Goal: Task Accomplishment & Management: Use online tool/utility

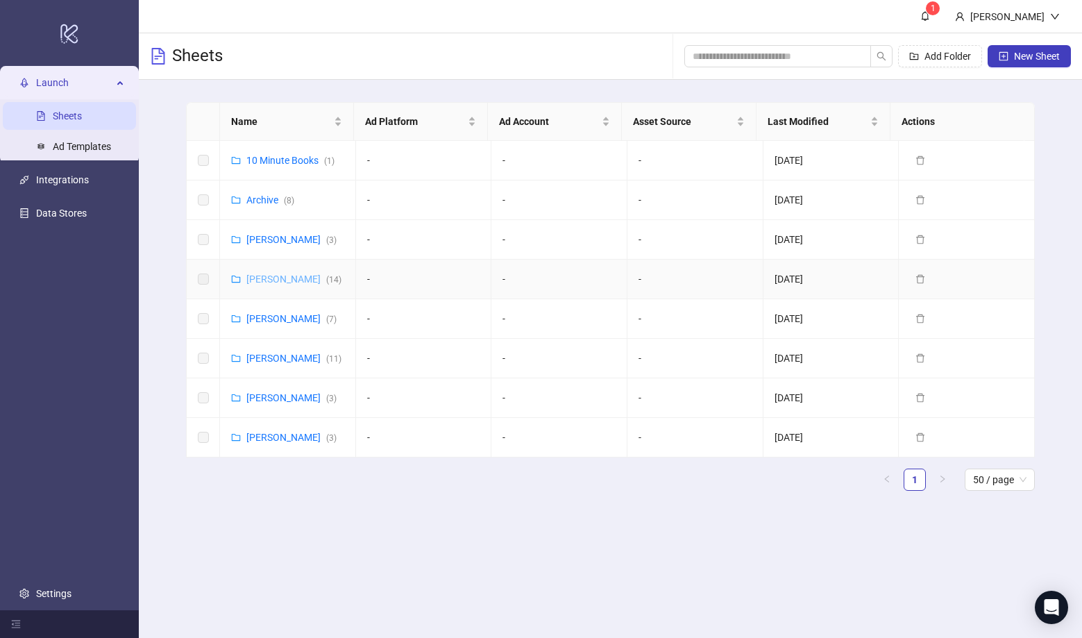
click at [270, 277] on link "Sergei Puzikov ( 14 )" at bounding box center [293, 278] width 95 height 11
click at [303, 161] on link "10 Minute Books ( 1 )" at bounding box center [290, 160] width 88 height 11
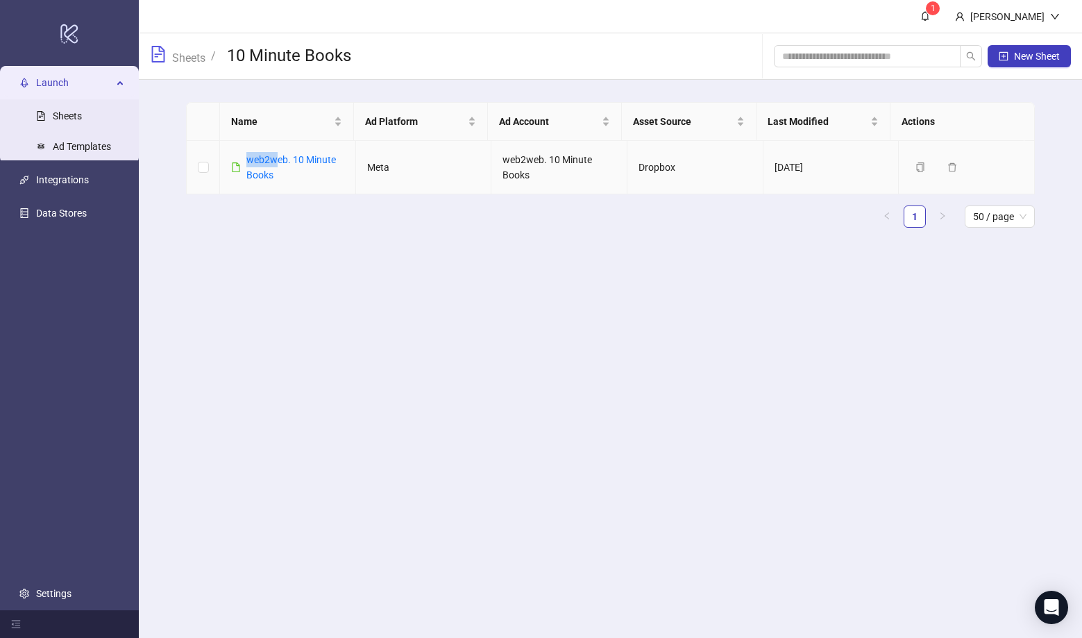
click at [278, 151] on td "web2web. 10 Minute Books" at bounding box center [288, 167] width 136 height 53
click at [277, 158] on link "web2web. 10 Minute Books" at bounding box center [291, 167] width 90 height 26
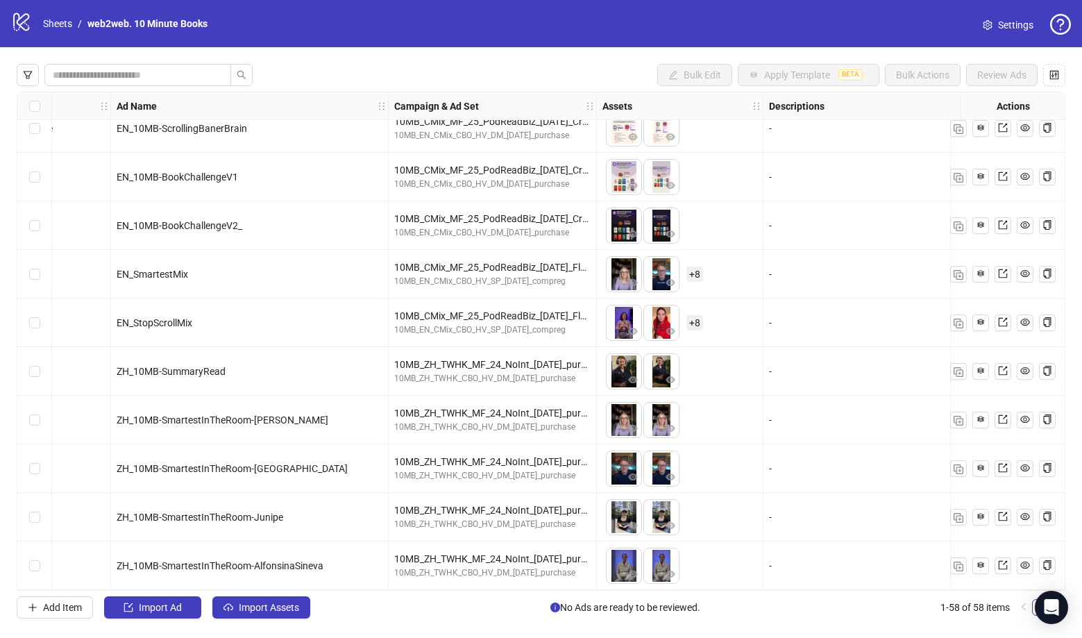
scroll to position [2354, 0]
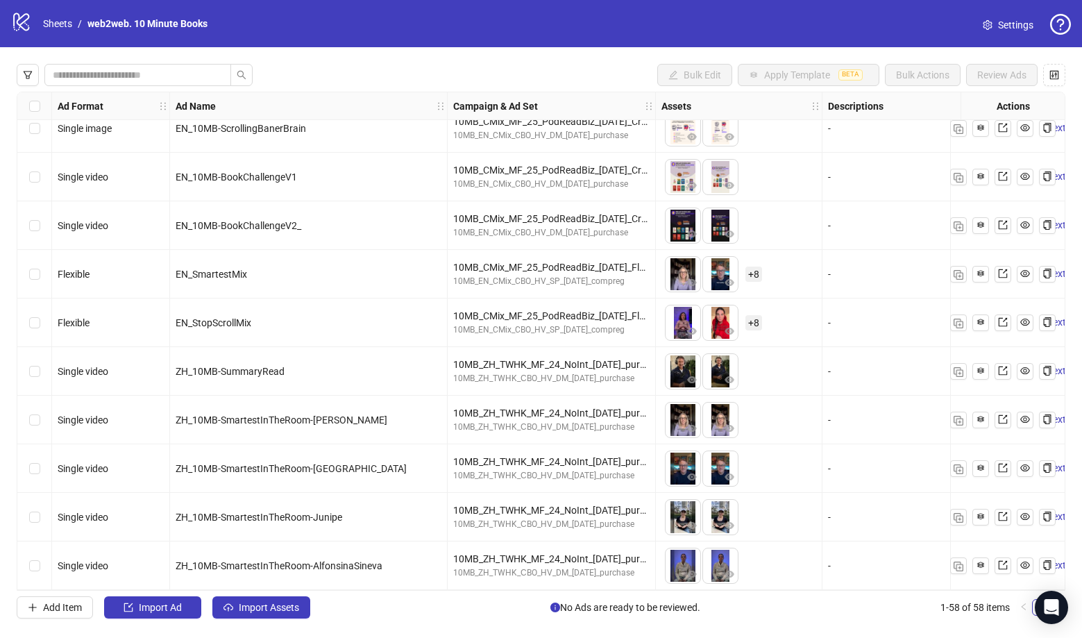
click at [28, 559] on div "Select row 58" at bounding box center [34, 565] width 35 height 49
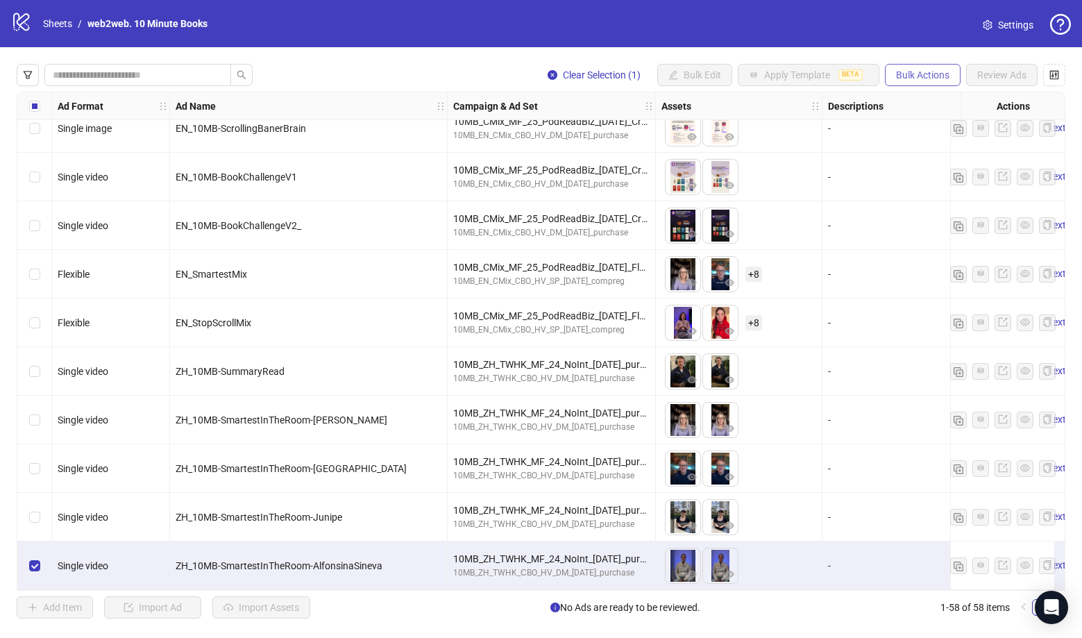
click at [924, 76] on span "Bulk Actions" at bounding box center [922, 74] width 53 height 11
click at [37, 566] on label "Select row 58" at bounding box center [34, 565] width 11 height 15
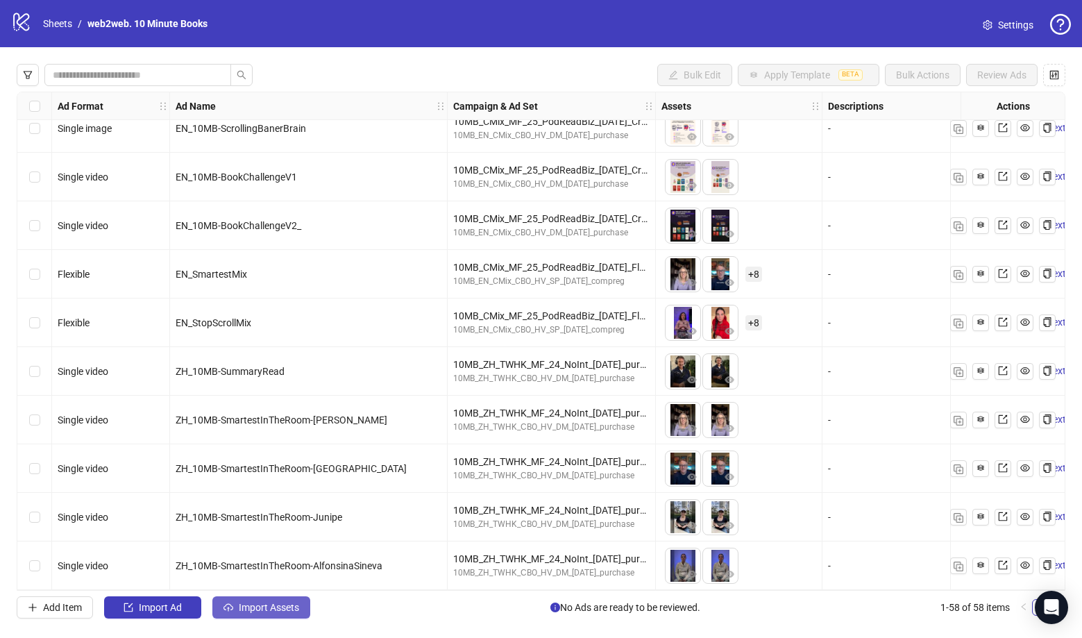
click at [255, 605] on span "Import Assets" at bounding box center [269, 607] width 60 height 11
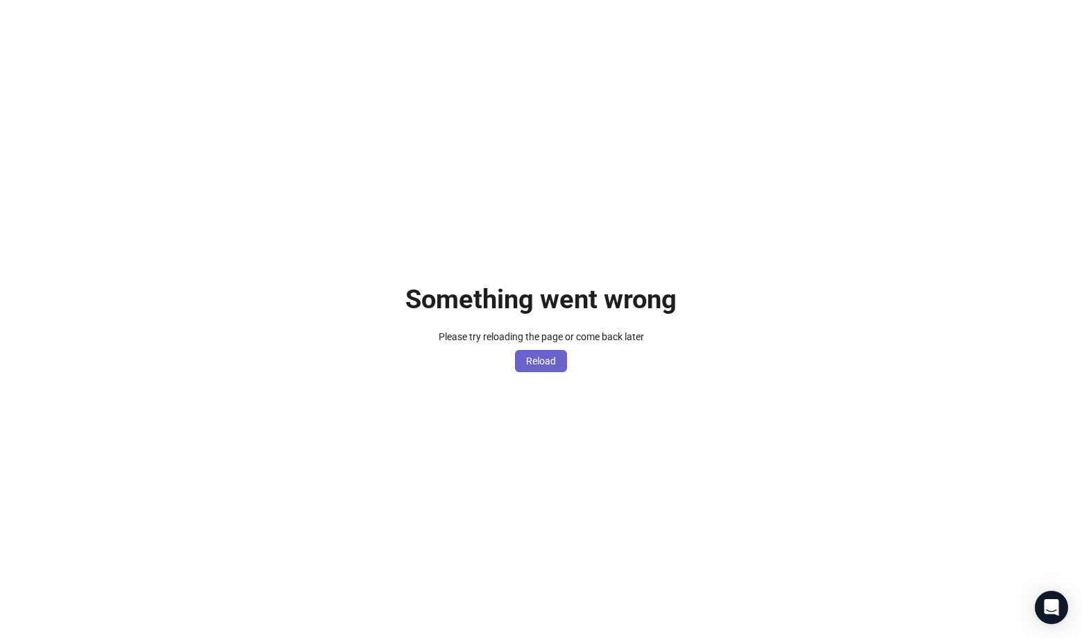
click at [550, 360] on span "Reload" at bounding box center [541, 360] width 30 height 11
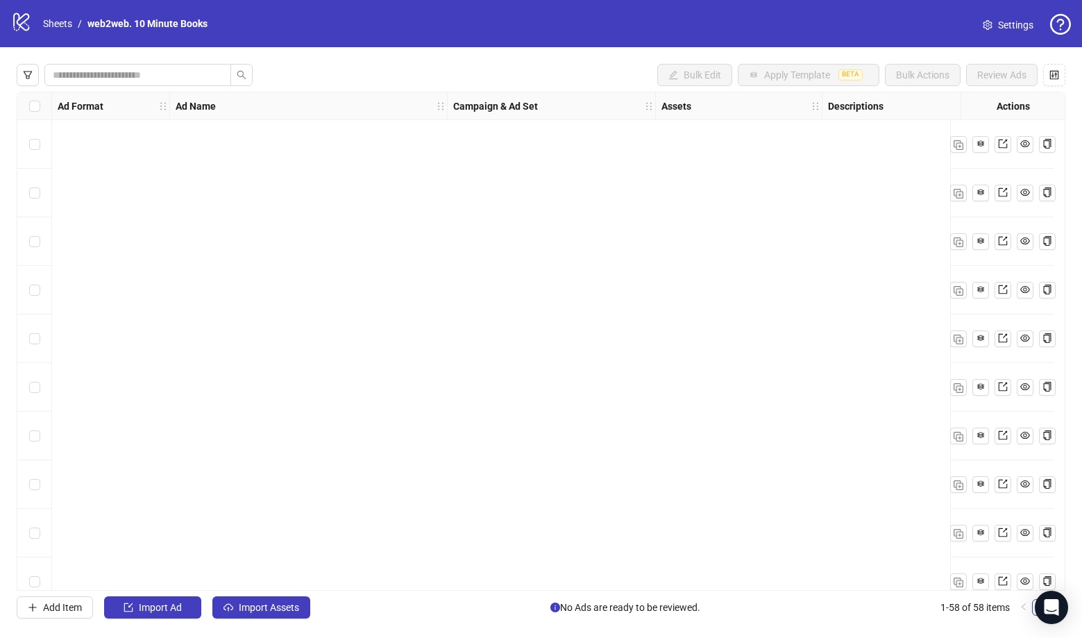
scroll to position [2354, 0]
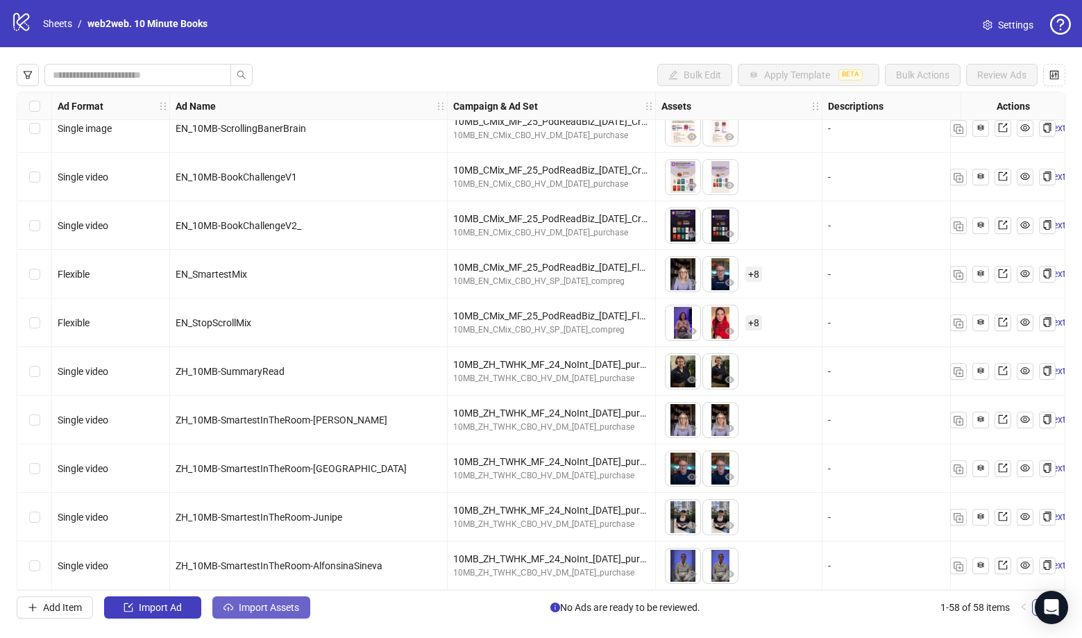
click at [255, 613] on button "Import Assets" at bounding box center [261, 607] width 98 height 22
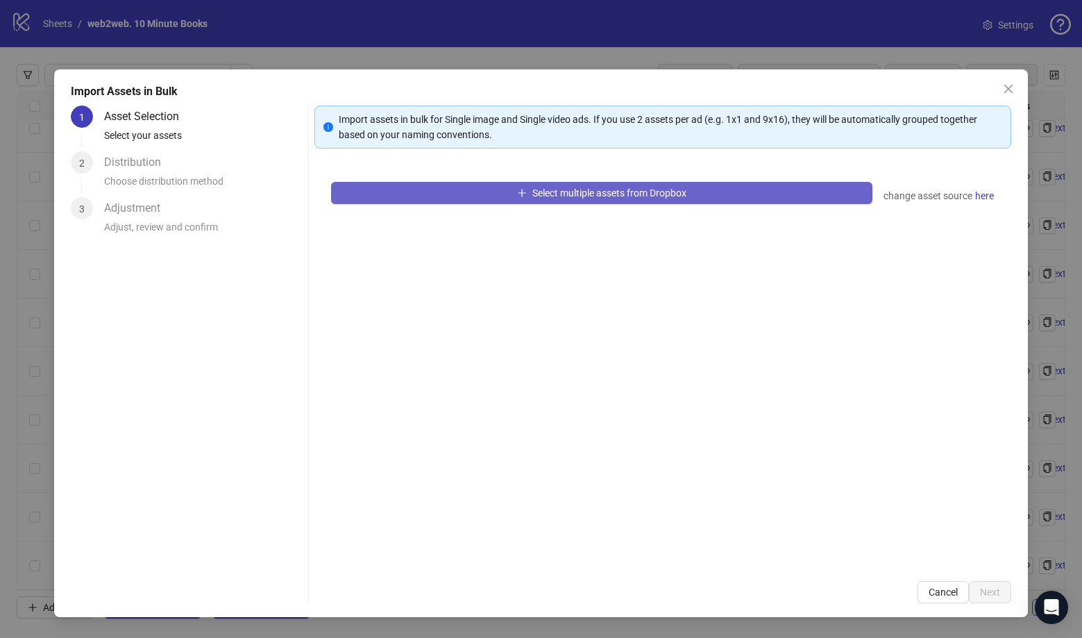
click at [585, 197] on span "Select multiple assets from Dropbox" at bounding box center [609, 192] width 154 height 11
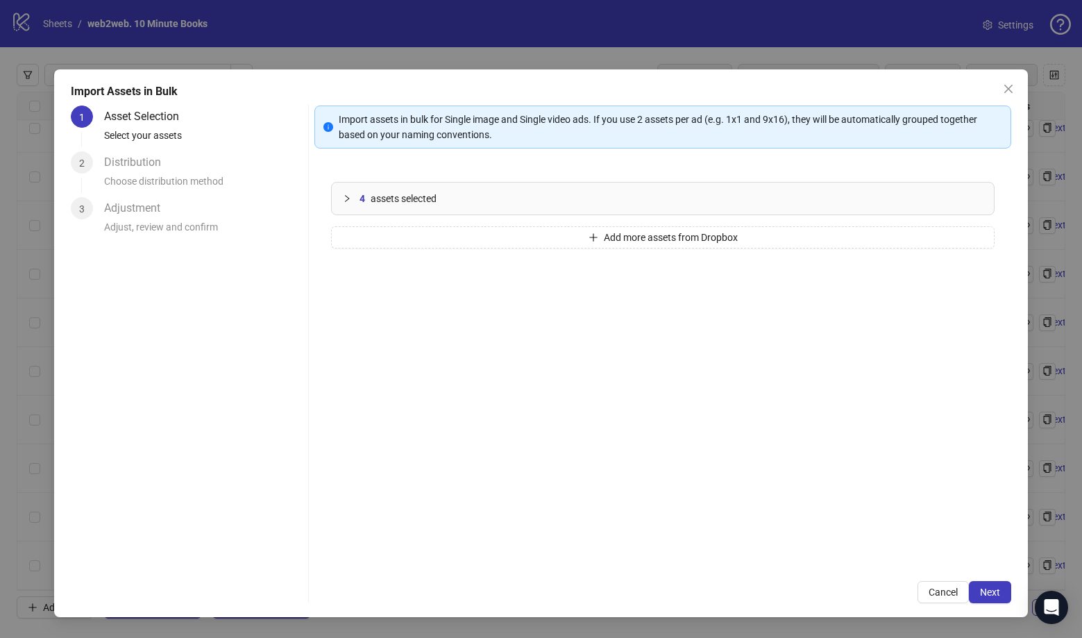
click at [135, 168] on div "Distribution" at bounding box center [138, 162] width 68 height 22
click at [985, 590] on span "Next" at bounding box center [990, 591] width 20 height 11
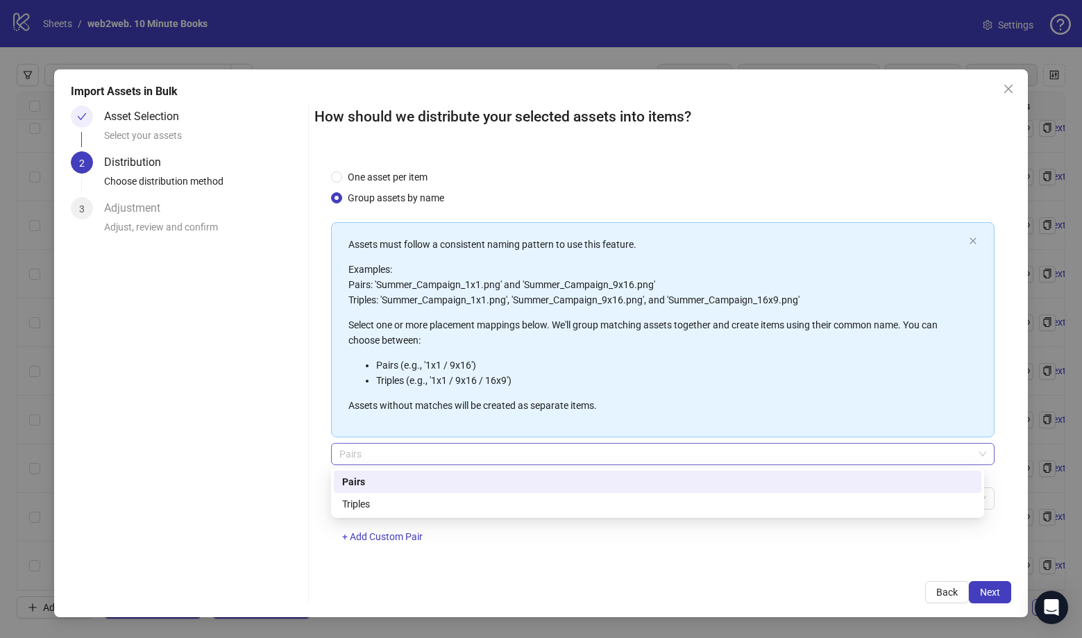
click at [387, 458] on span "Pairs" at bounding box center [662, 453] width 647 height 21
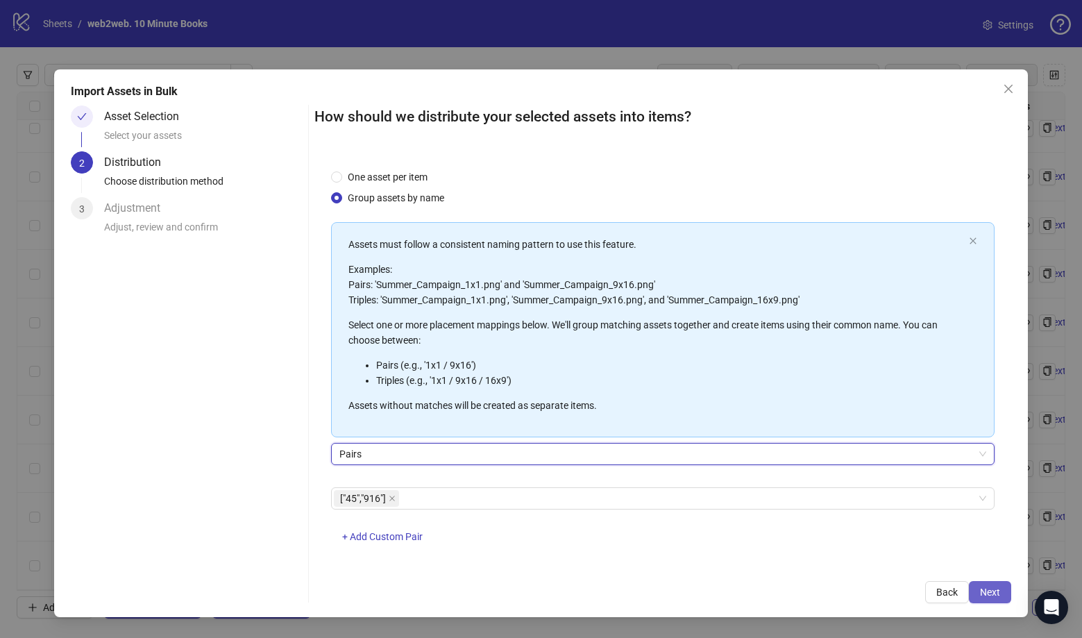
click at [1010, 589] on button "Next" at bounding box center [990, 592] width 42 height 22
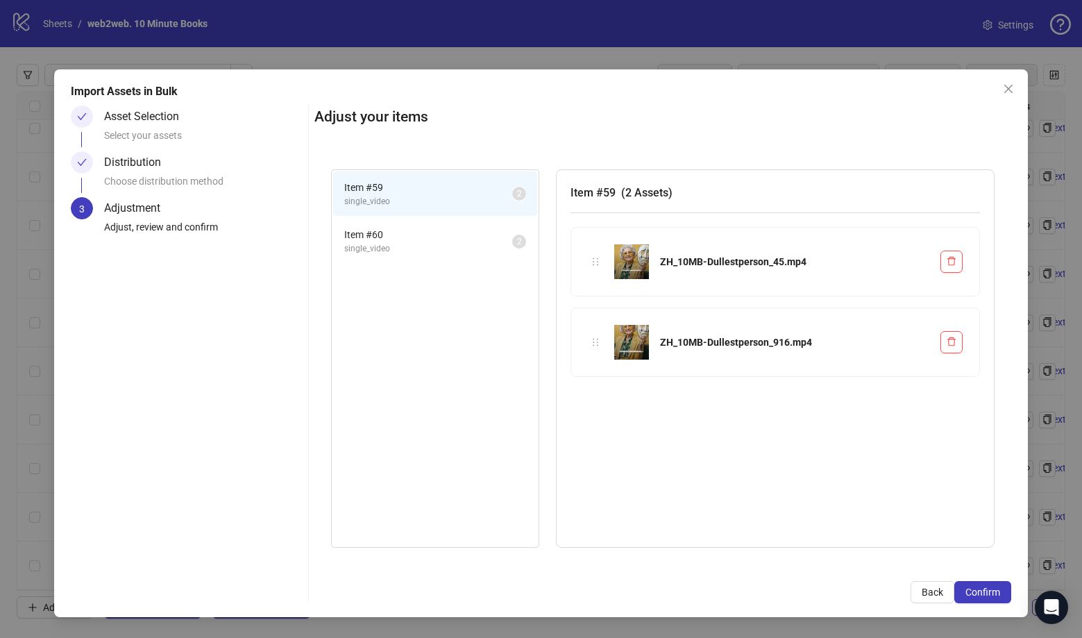
click at [447, 248] on span "single_video" at bounding box center [428, 248] width 168 height 13
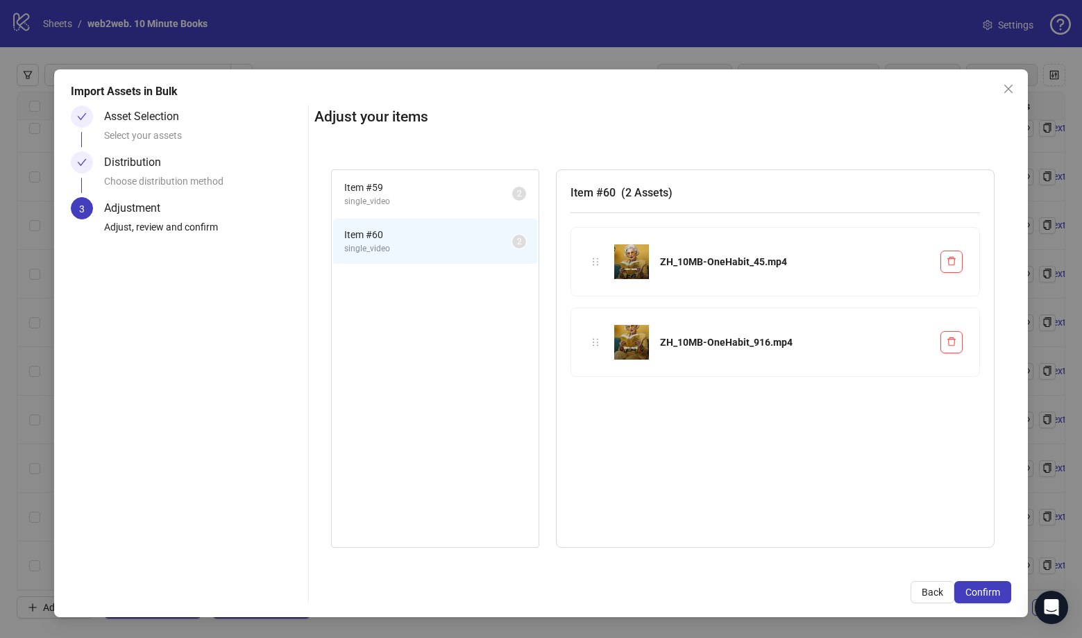
click at [432, 198] on span "single_video" at bounding box center [428, 201] width 168 height 13
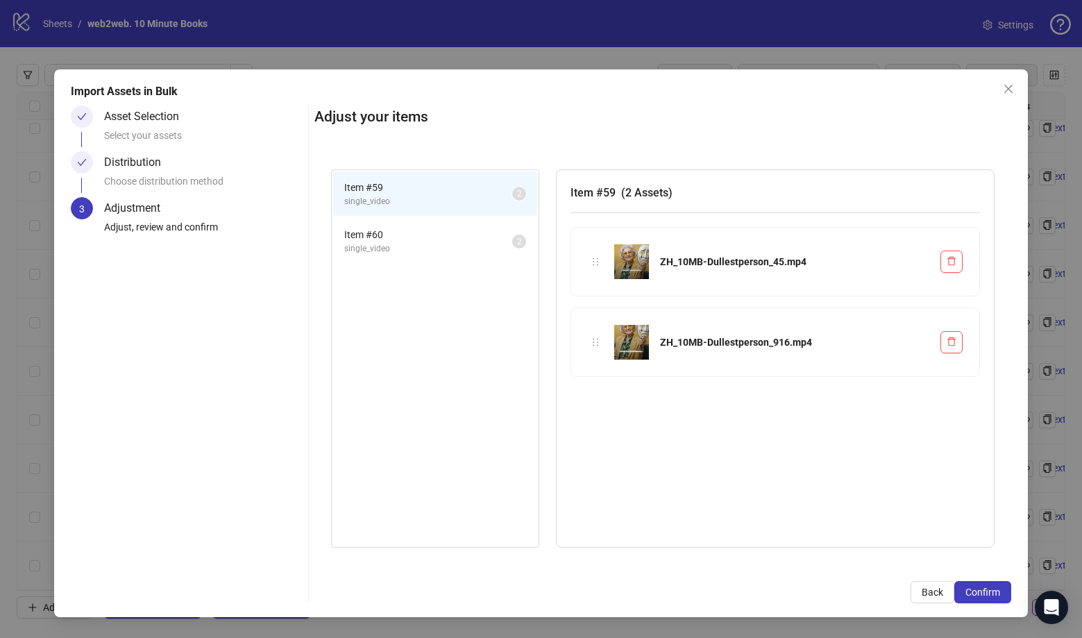
click at [428, 243] on span "single_video" at bounding box center [428, 248] width 168 height 13
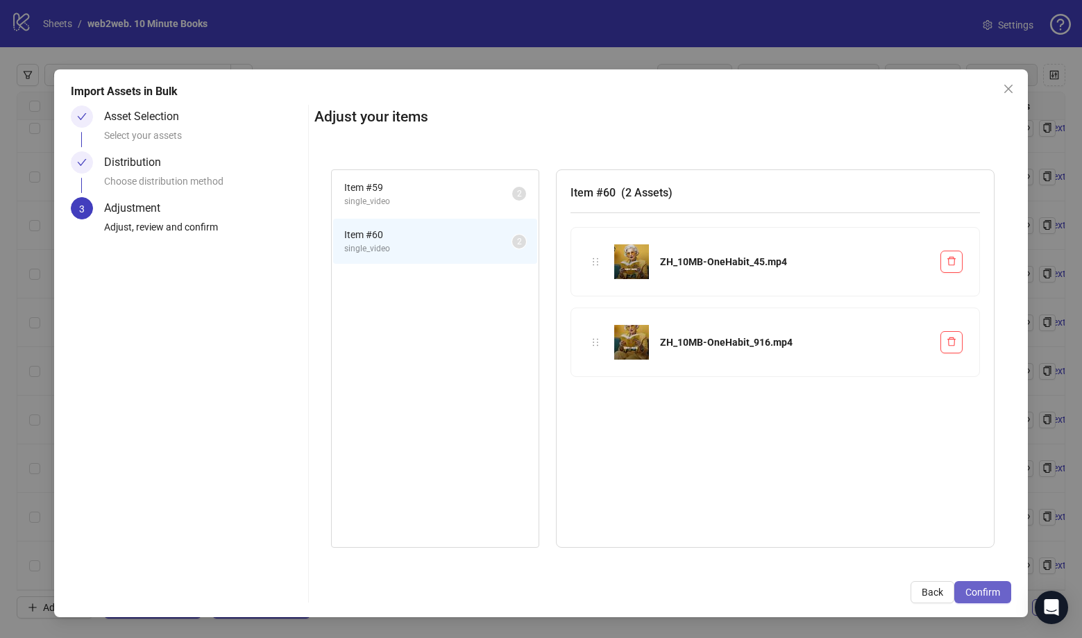
click at [992, 594] on span "Confirm" at bounding box center [982, 591] width 35 height 11
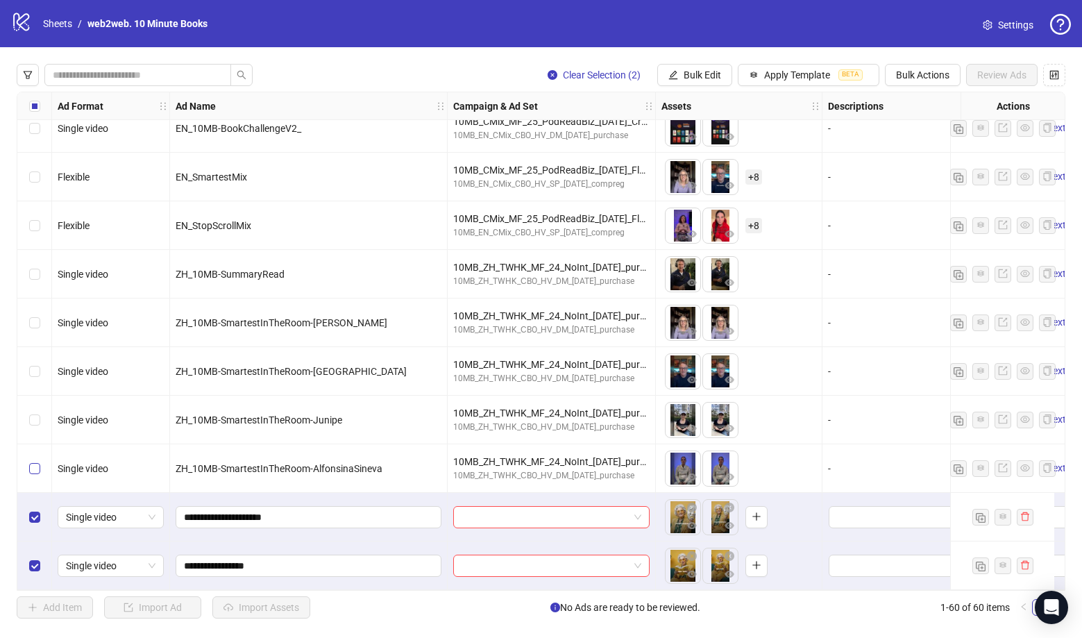
scroll to position [2451, 0]
click at [47, 463] on div "Select row 58" at bounding box center [34, 468] width 35 height 49
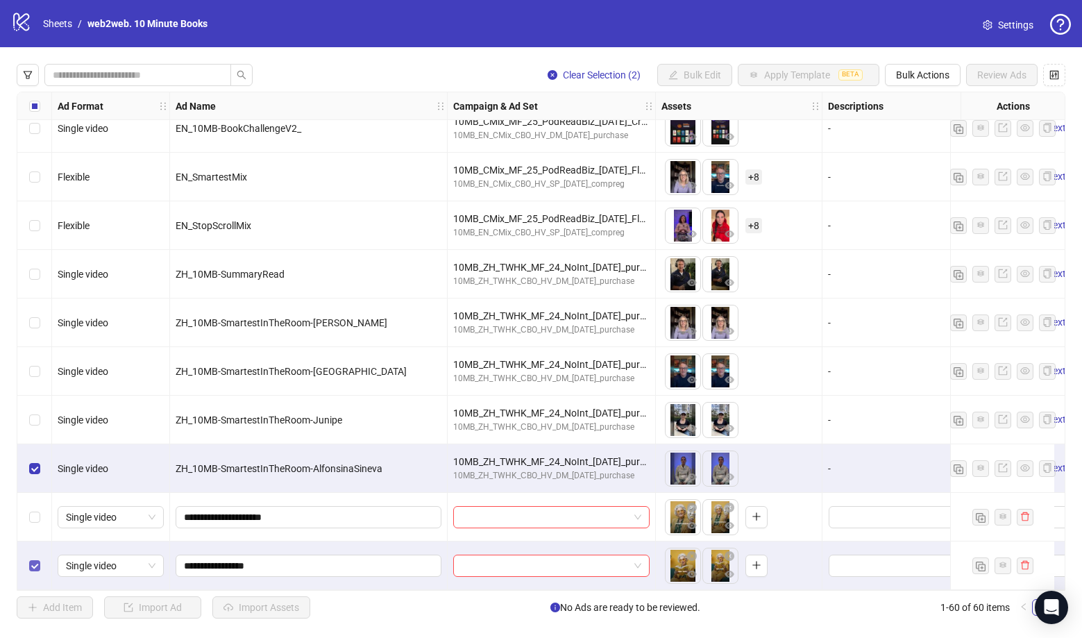
click at [37, 560] on span "Select row 60" at bounding box center [34, 565] width 11 height 11
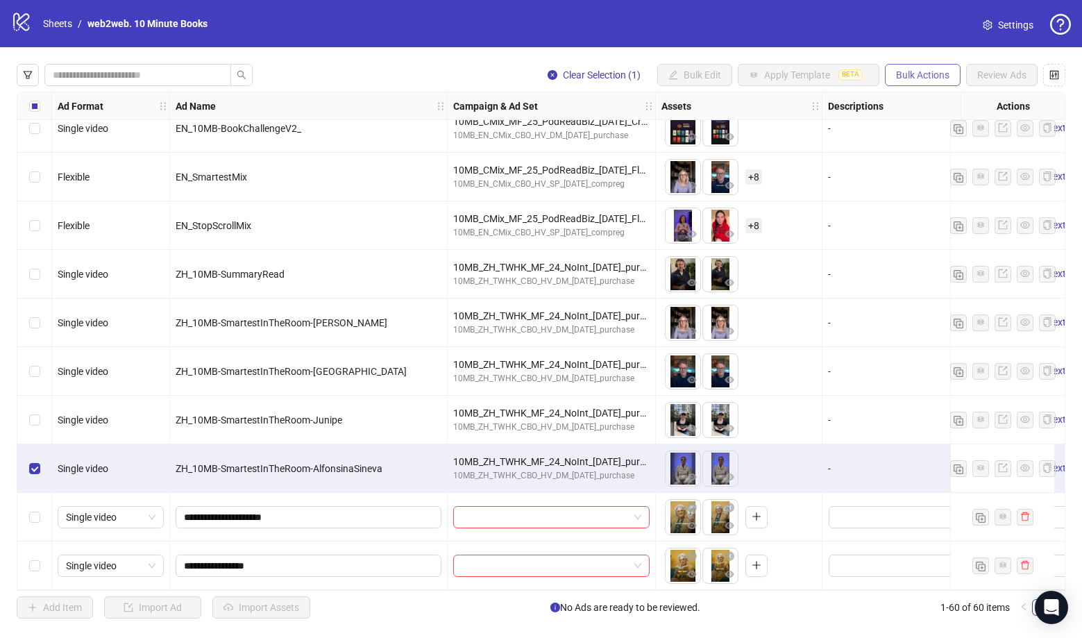
click at [922, 77] on span "Bulk Actions" at bounding box center [922, 74] width 53 height 11
click at [913, 196] on span "Export" at bounding box center [942, 191] width 95 height 15
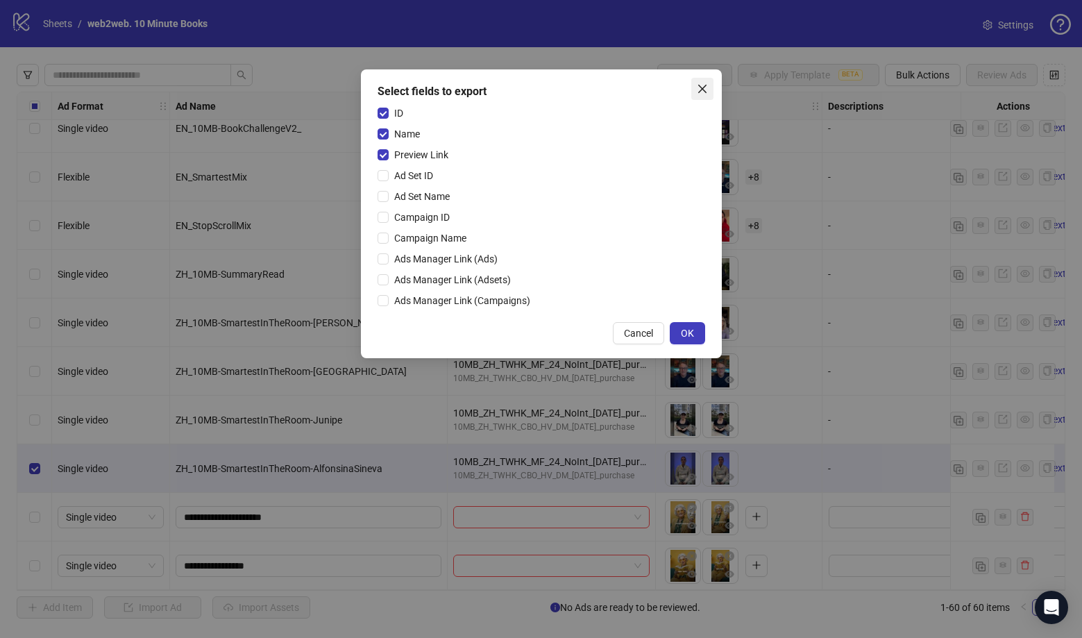
click at [706, 86] on icon "close" at bounding box center [702, 88] width 11 height 11
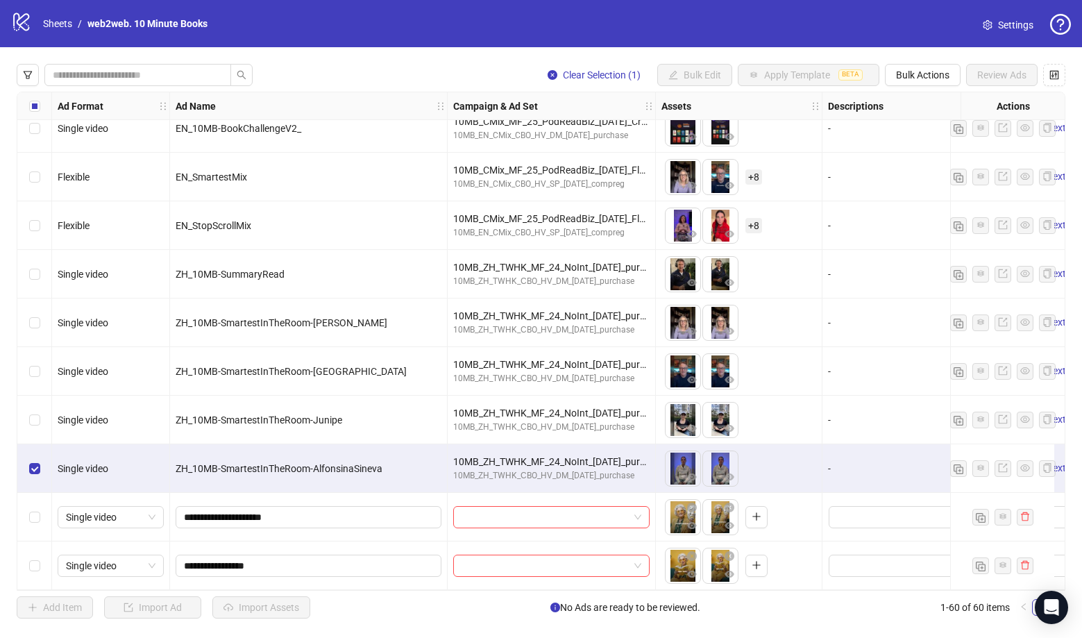
click at [28, 460] on div "Select row 58" at bounding box center [34, 468] width 35 height 49
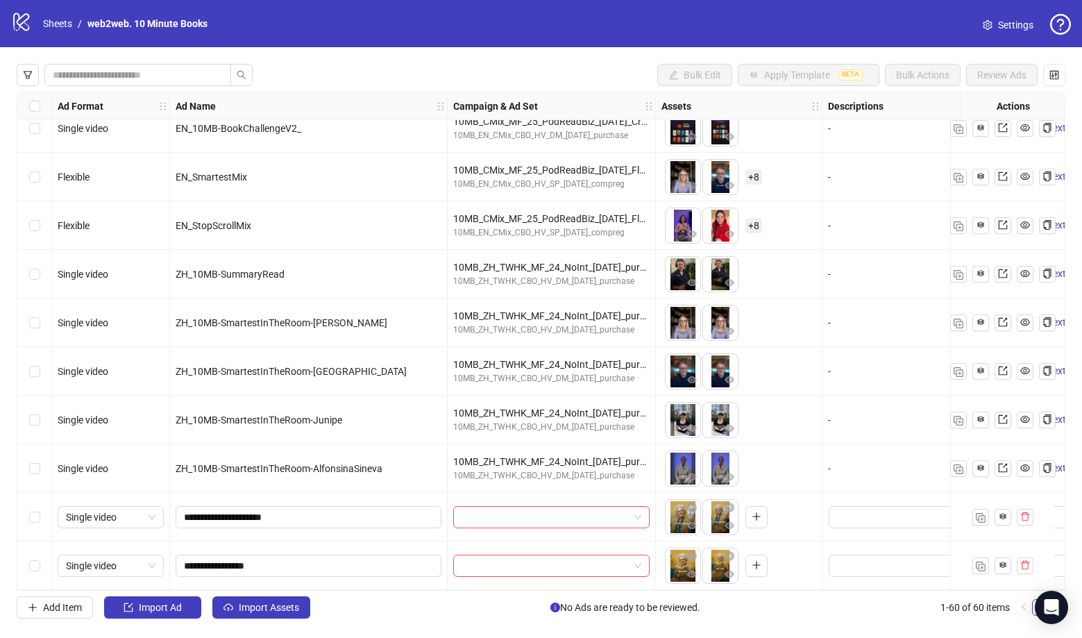
click at [44, 466] on div "Select row 58" at bounding box center [34, 468] width 35 height 49
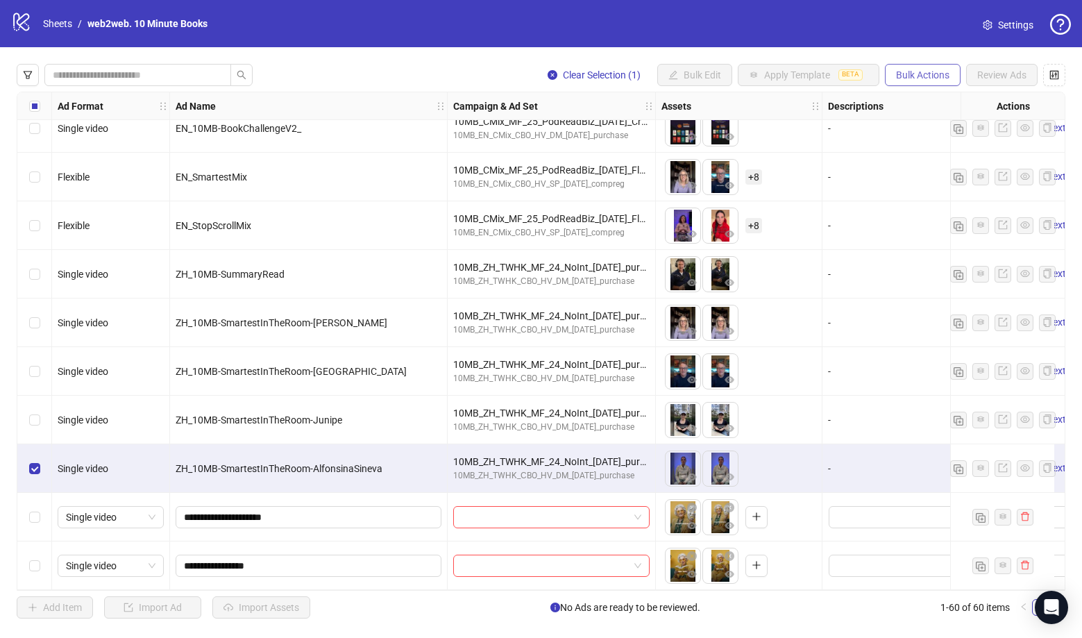
click at [924, 81] on button "Bulk Actions" at bounding box center [923, 75] width 76 height 22
click at [941, 124] on span "Duplicate" at bounding box center [942, 124] width 95 height 15
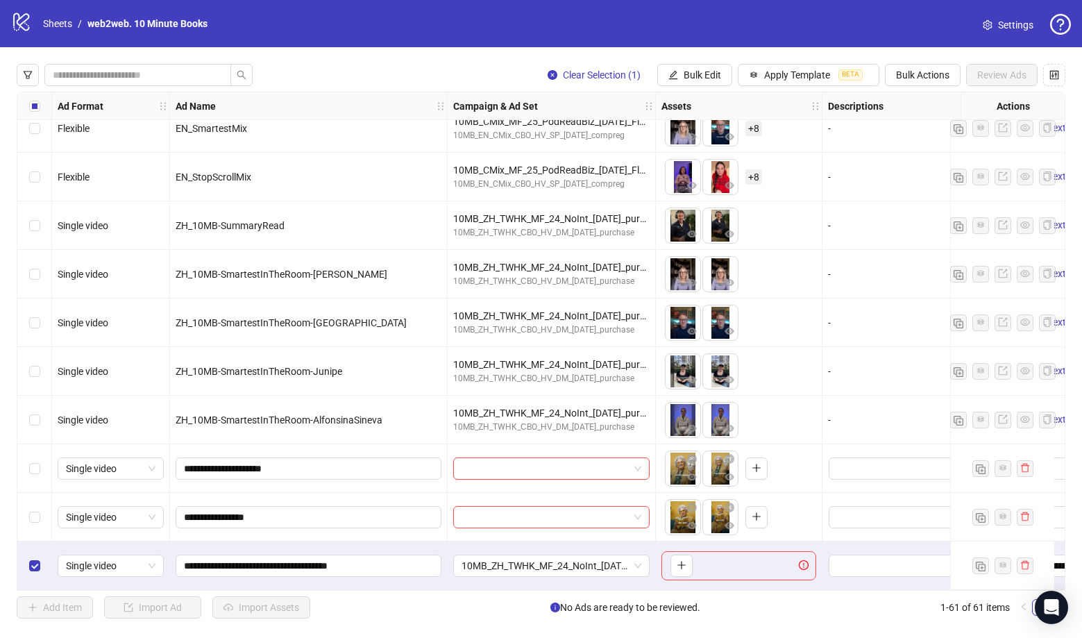
scroll to position [2499, 0]
click at [691, 558] on button "button" at bounding box center [681, 566] width 22 height 22
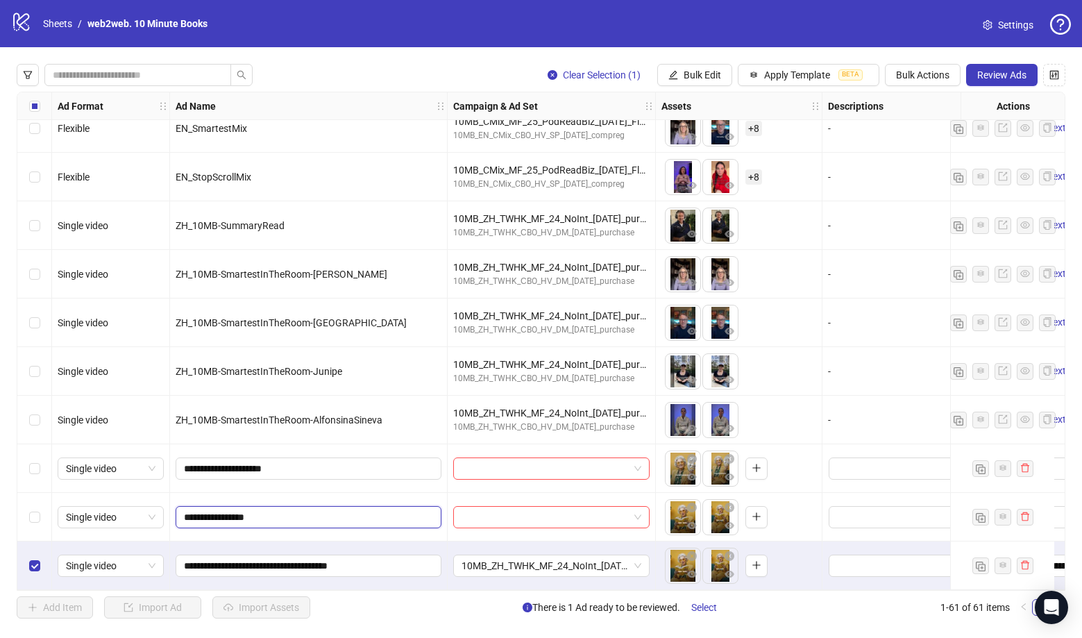
drag, startPoint x: 268, startPoint y: 516, endPoint x: 173, endPoint y: 512, distance: 95.2
click at [173, 512] on div "**********" at bounding box center [309, 517] width 278 height 49
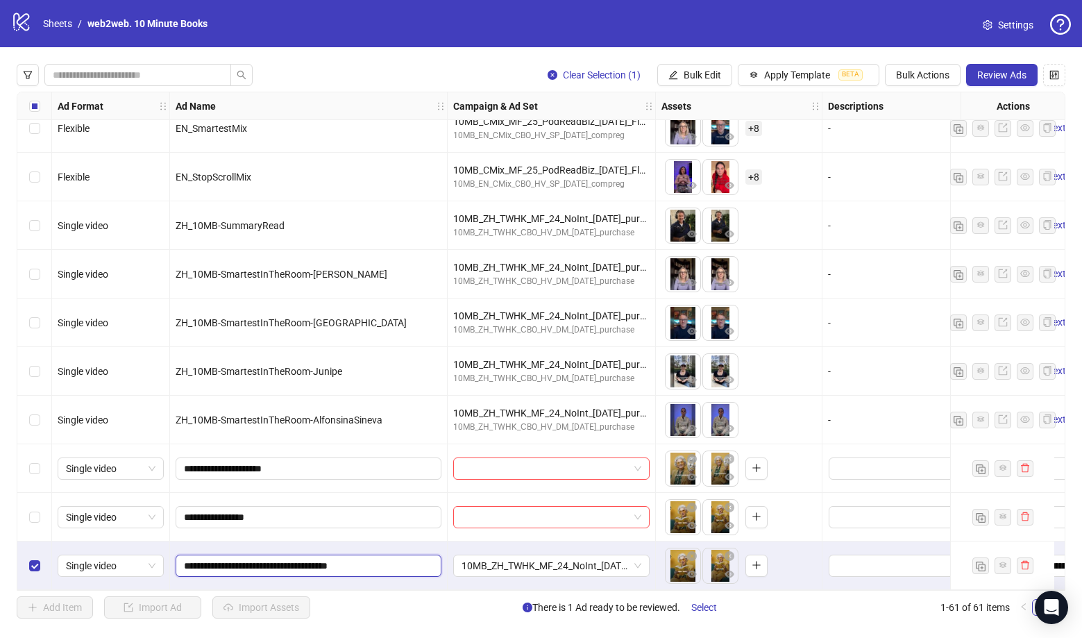
drag, startPoint x: 409, startPoint y: 561, endPoint x: 33, endPoint y: 538, distance: 376.2
paste input "text"
type input "**********"
click at [273, 519] on span "**********" at bounding box center [309, 517] width 266 height 22
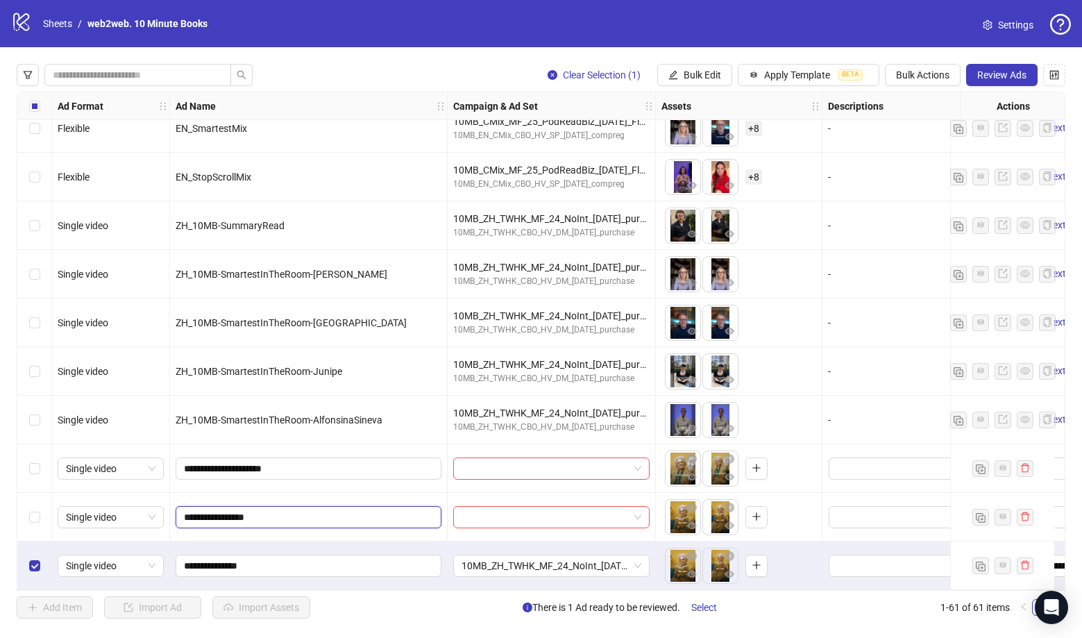
click at [277, 517] on input "**********" at bounding box center [307, 516] width 246 height 15
type input "**********"
click at [33, 516] on span "Select row 60" at bounding box center [34, 517] width 11 height 11
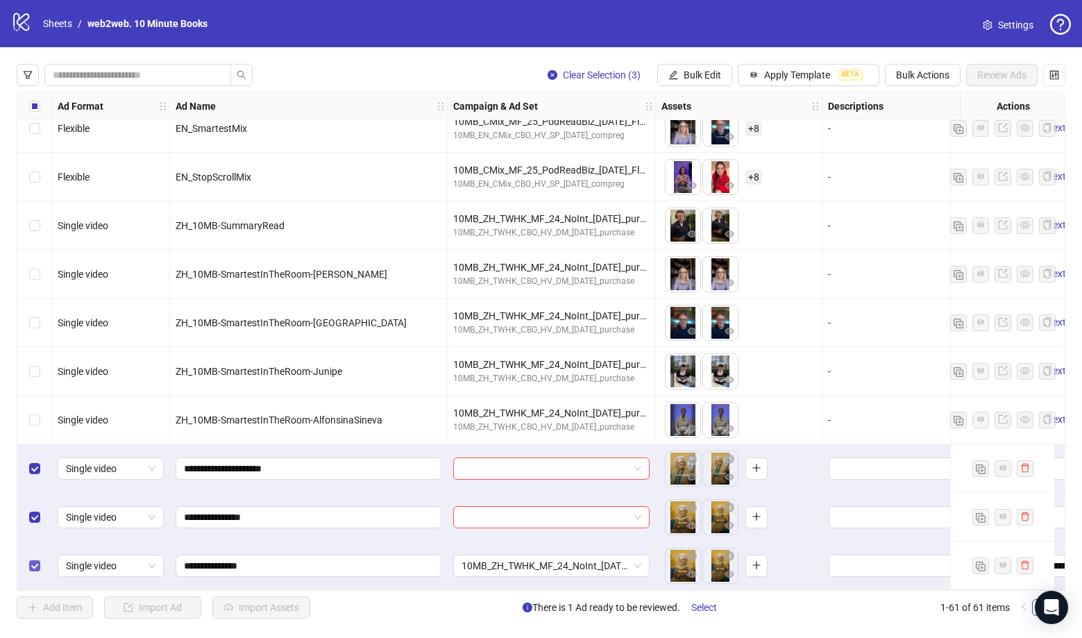
click at [40, 560] on span "Select row 61" at bounding box center [34, 565] width 11 height 11
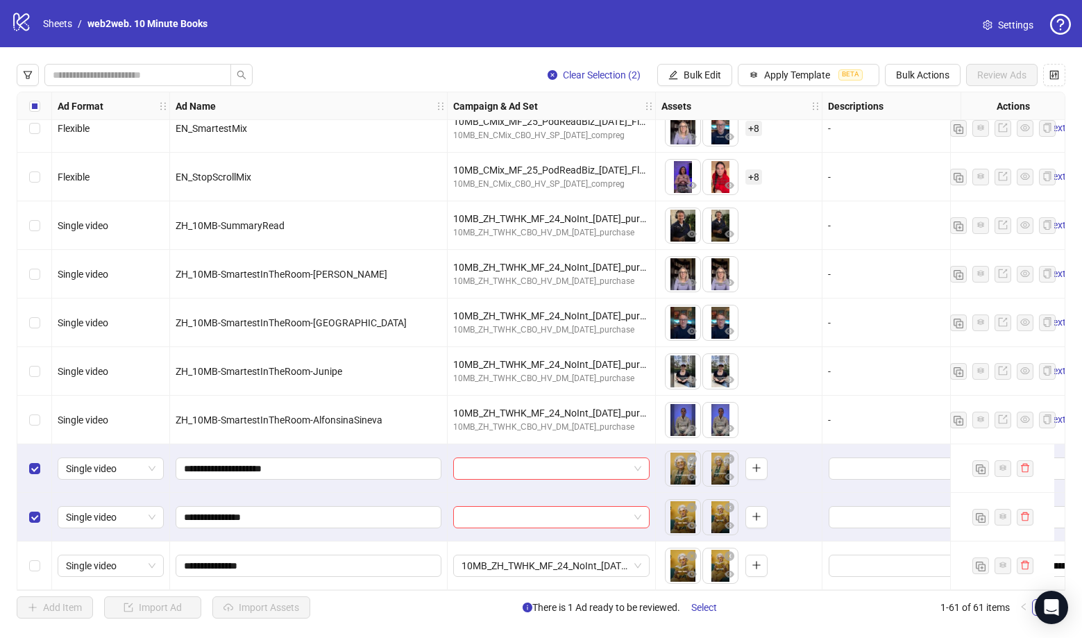
scroll to position [2499, 28]
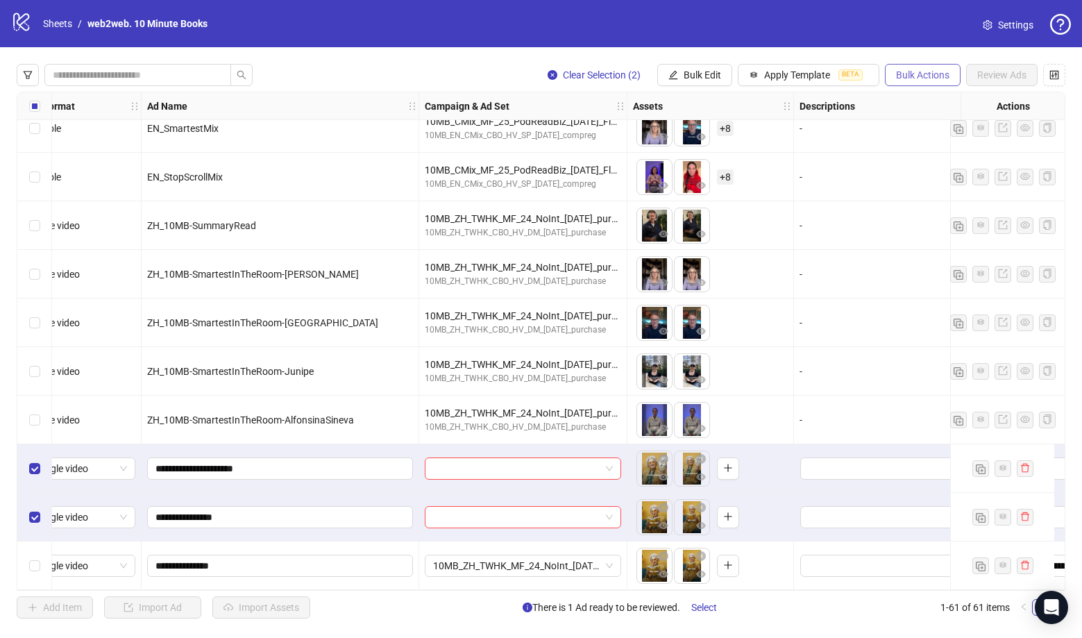
click at [945, 81] on button "Bulk Actions" at bounding box center [923, 75] width 76 height 22
click at [920, 99] on span "Delete" at bounding box center [942, 102] width 95 height 15
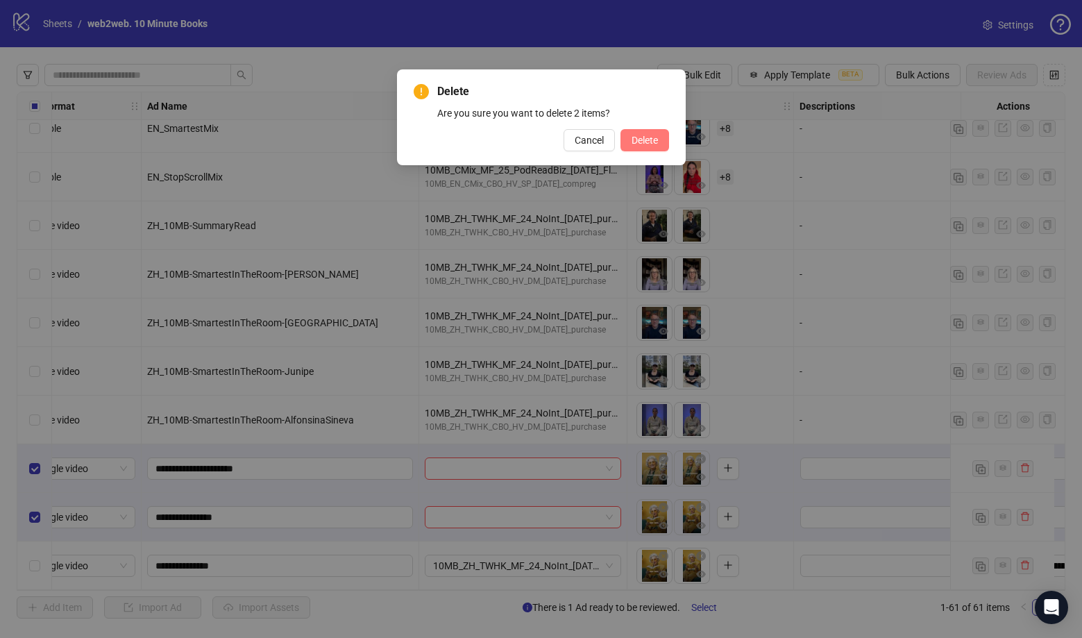
click at [646, 144] on span "Delete" at bounding box center [645, 140] width 26 height 11
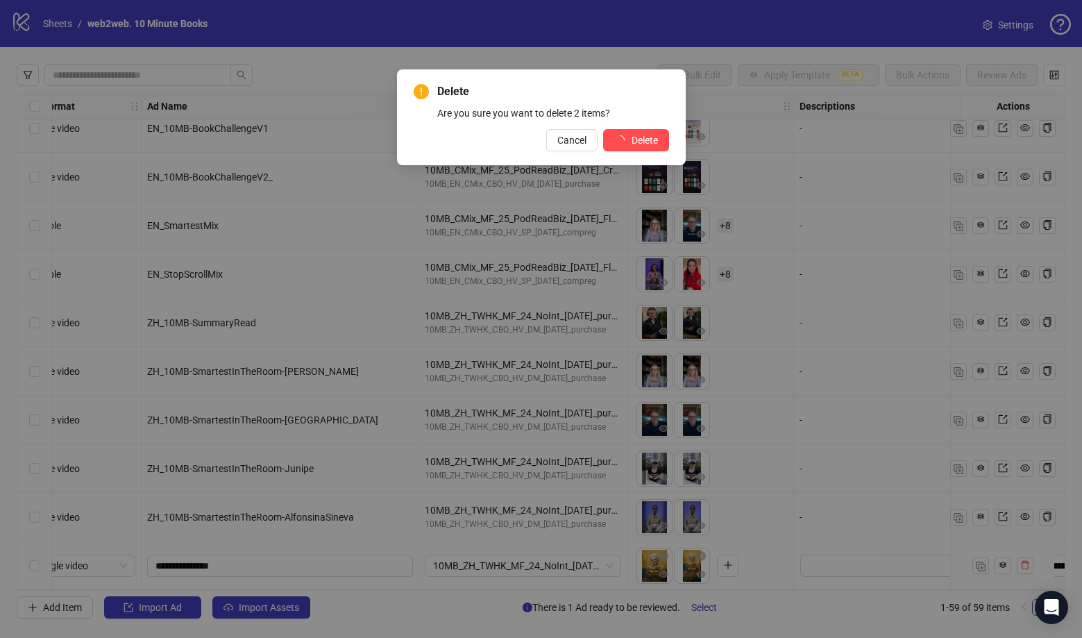
scroll to position [2402, 28]
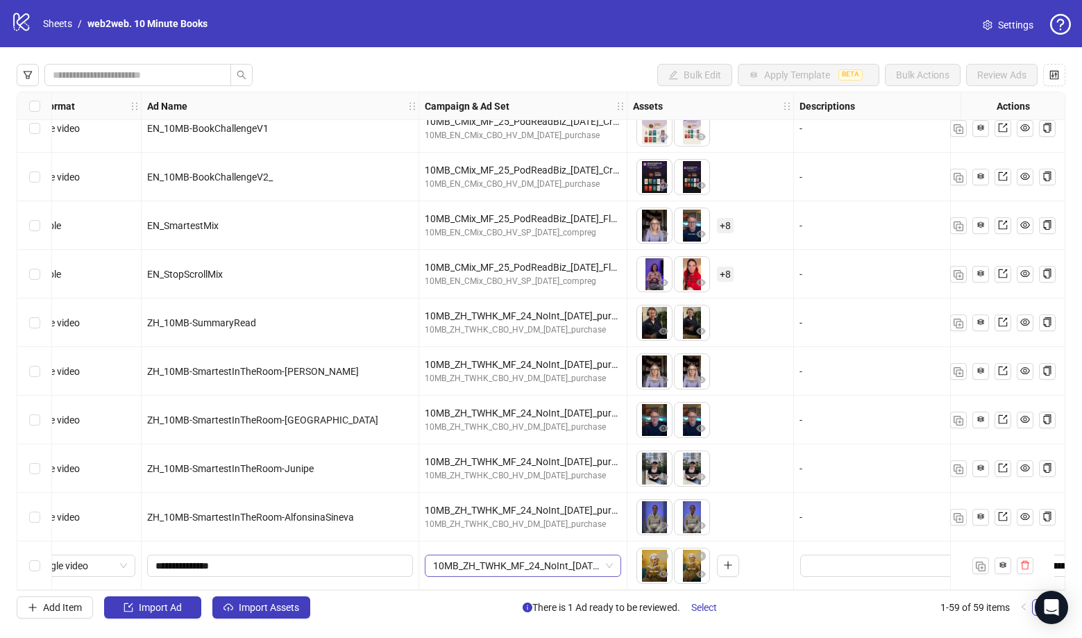
click at [612, 565] on span "10MB_ZH_TWHK_MF_24_NoInt_[DATE]_purchase" at bounding box center [523, 565] width 180 height 21
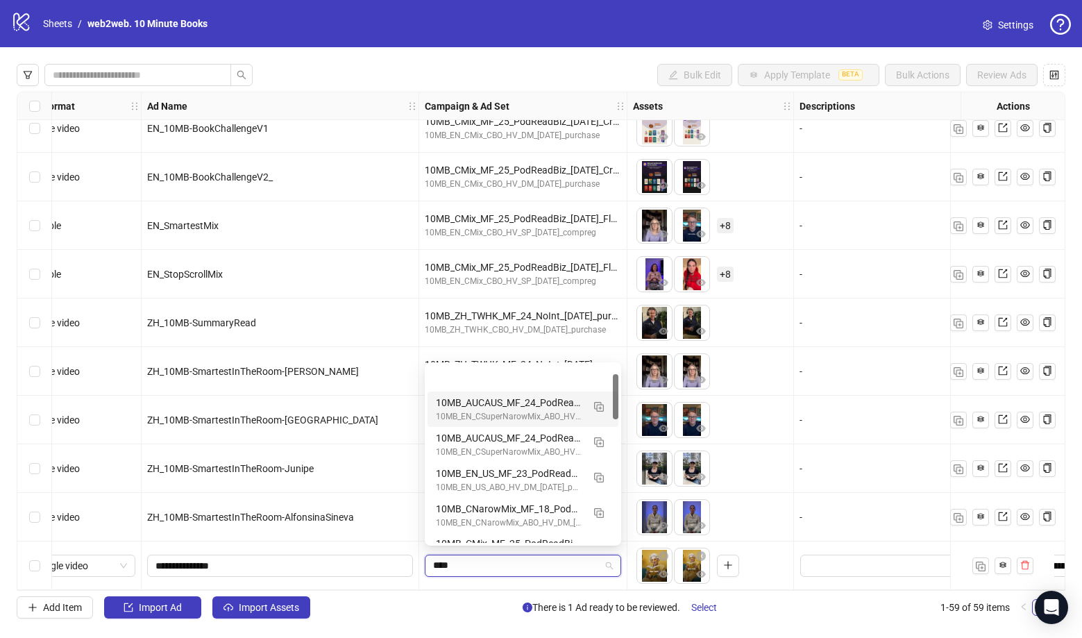
scroll to position [0, 0]
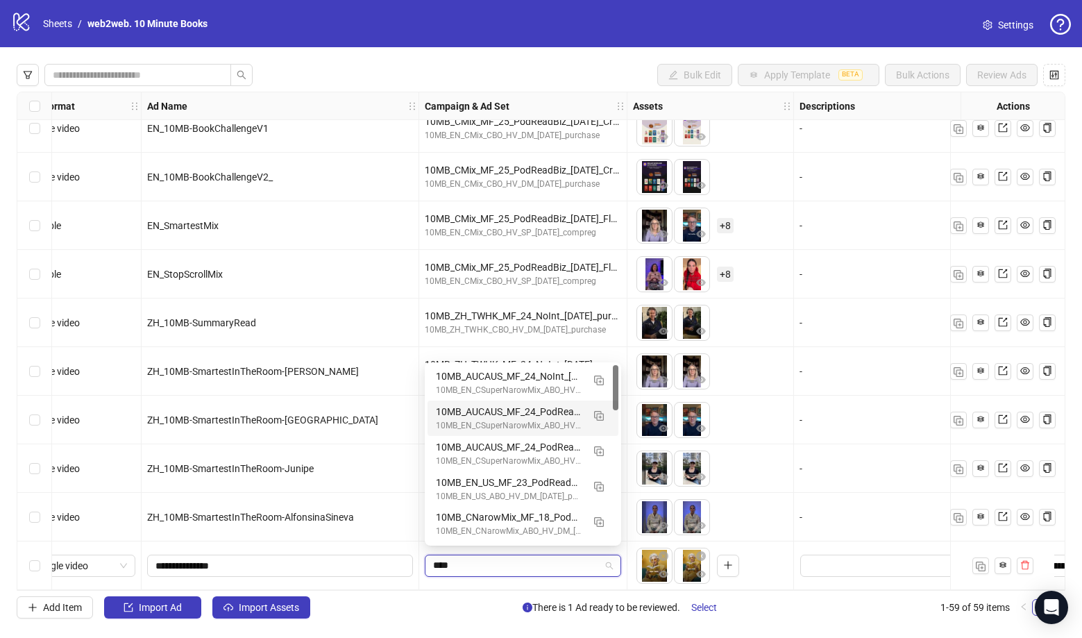
drag, startPoint x: 616, startPoint y: 388, endPoint x: 629, endPoint y: 374, distance: 18.7
click at [629, 374] on body "logo/logo-mobile Sheets / web2web. 10 Minute Books Settings Bulk Edit Apply Tem…" at bounding box center [541, 319] width 1082 height 638
type input "****"
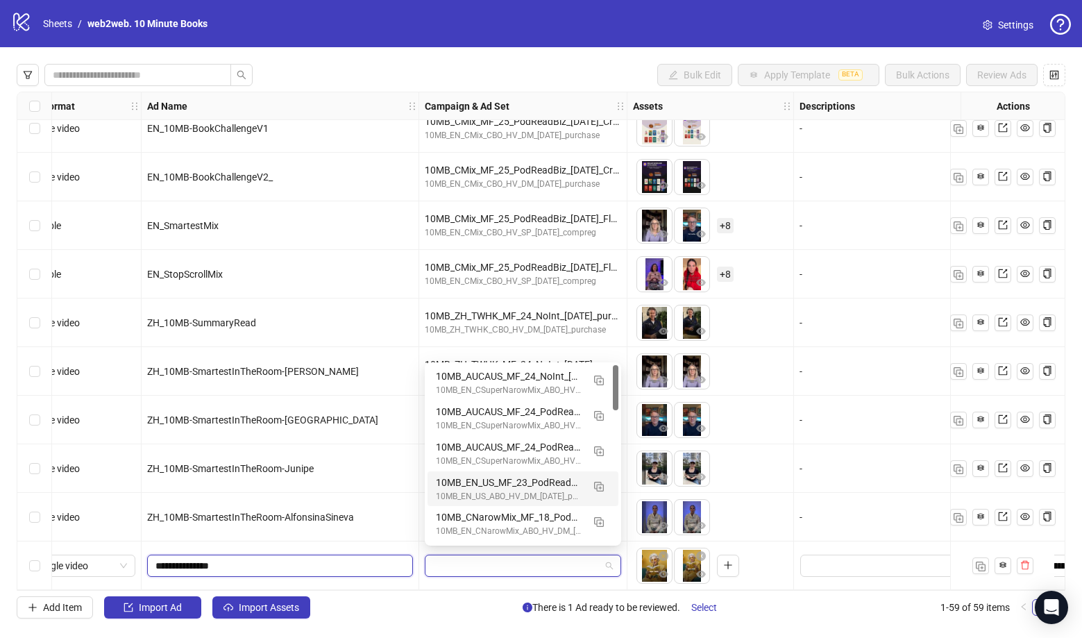
click at [282, 564] on input "**********" at bounding box center [278, 565] width 246 height 15
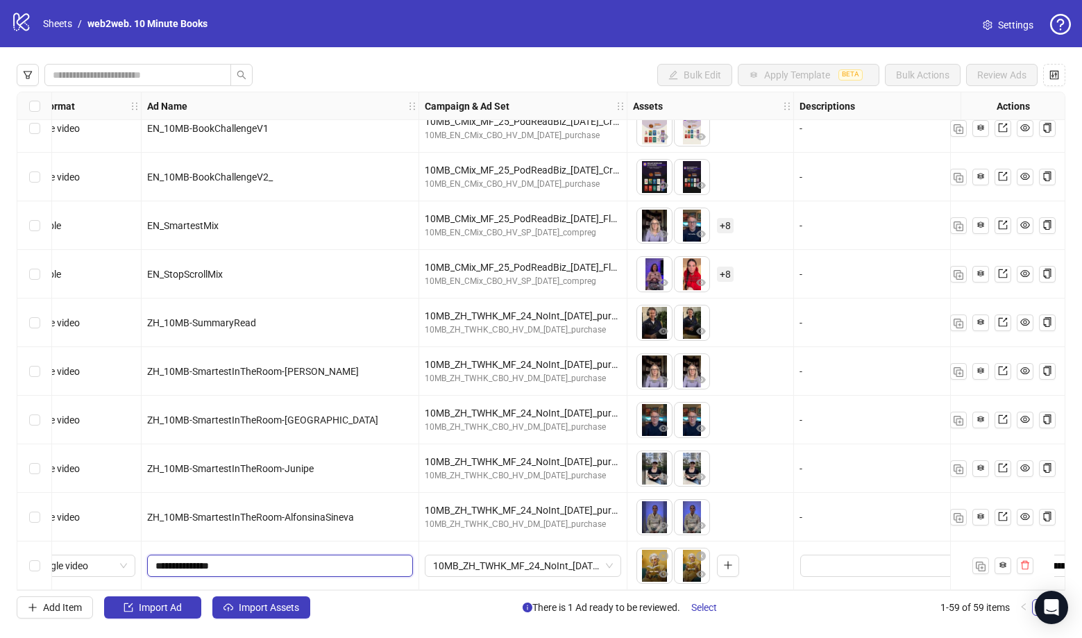
type input "**********"
click at [462, 597] on div "Add Item Import Ad Import Assets There is 1 Ad ready to be reviewed. Select 1-5…" at bounding box center [541, 607] width 1049 height 22
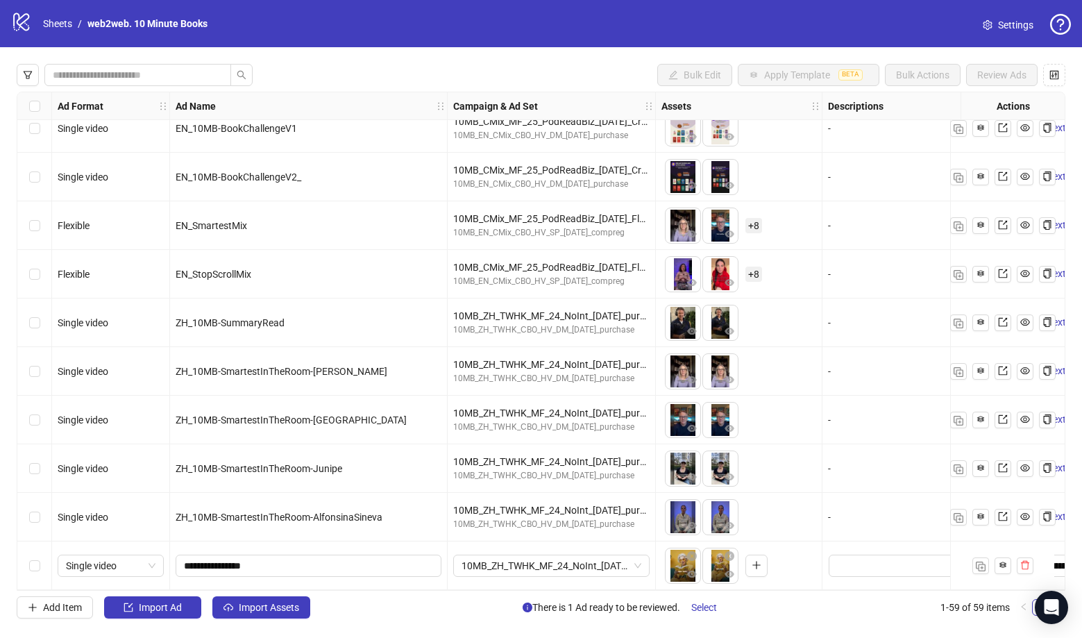
scroll to position [2402, 0]
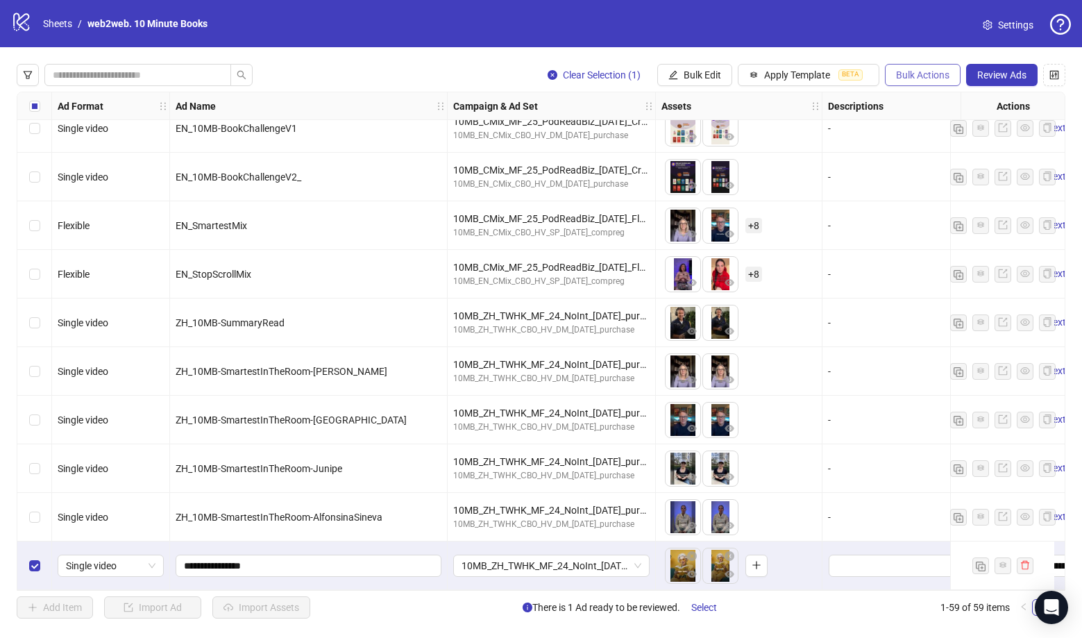
click at [926, 80] on span "Bulk Actions" at bounding box center [922, 74] width 53 height 11
click at [941, 130] on span "Duplicate" at bounding box center [942, 124] width 95 height 15
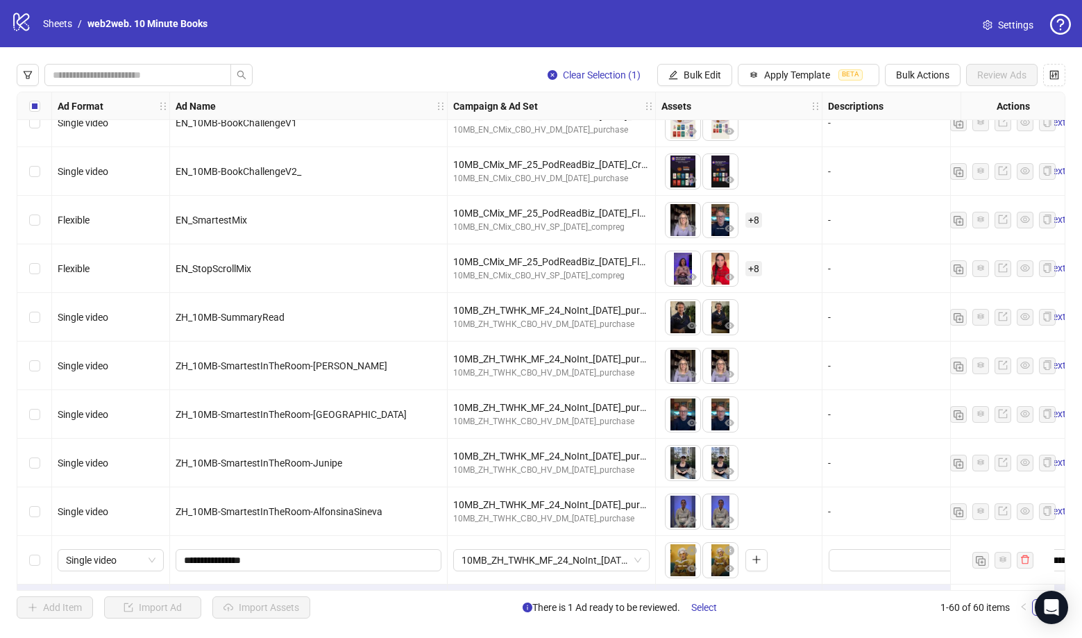
scroll to position [2451, 0]
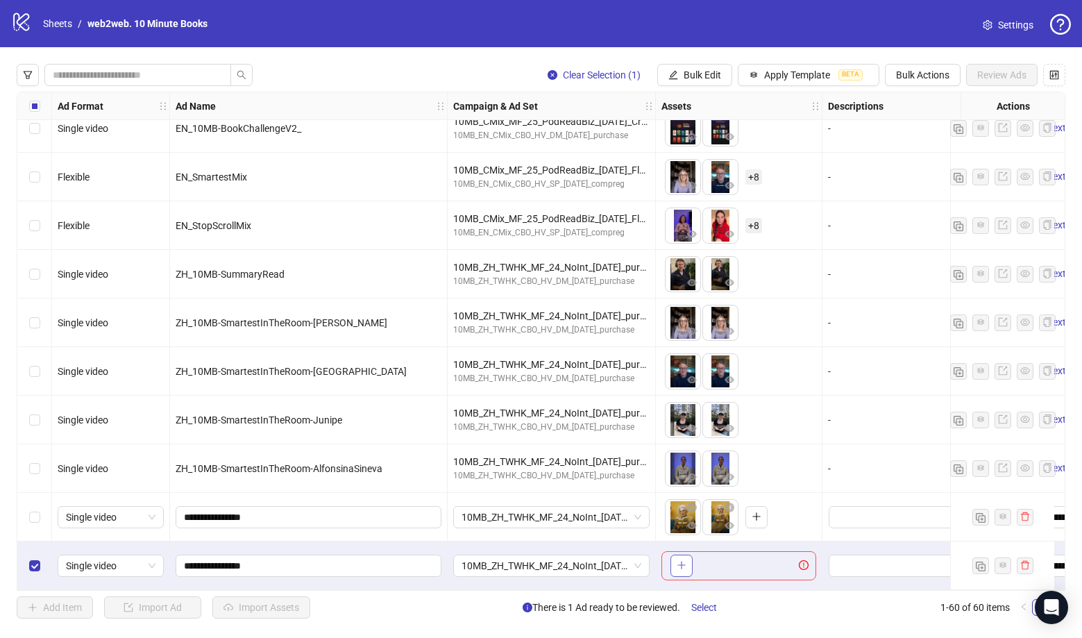
click at [681, 565] on icon "plus" at bounding box center [681, 565] width 8 height 1
click at [714, 564] on icon "plus" at bounding box center [719, 565] width 10 height 10
click at [627, 512] on span "10MB_ZH_TWHK_MF_24_NoInt_[DATE]_purchase" at bounding box center [552, 517] width 180 height 21
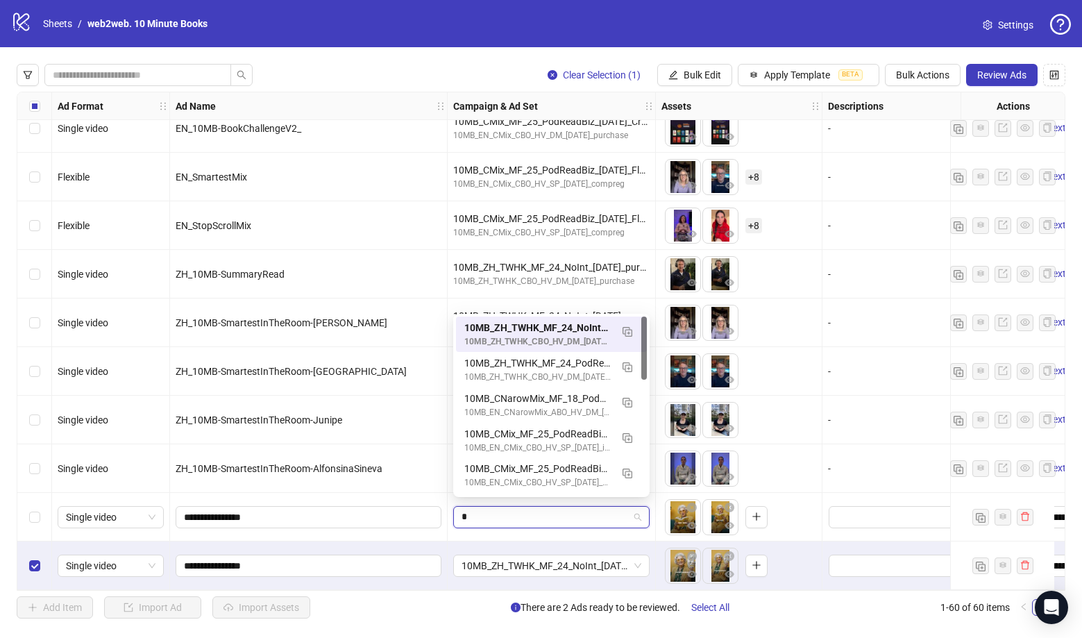
type input "**"
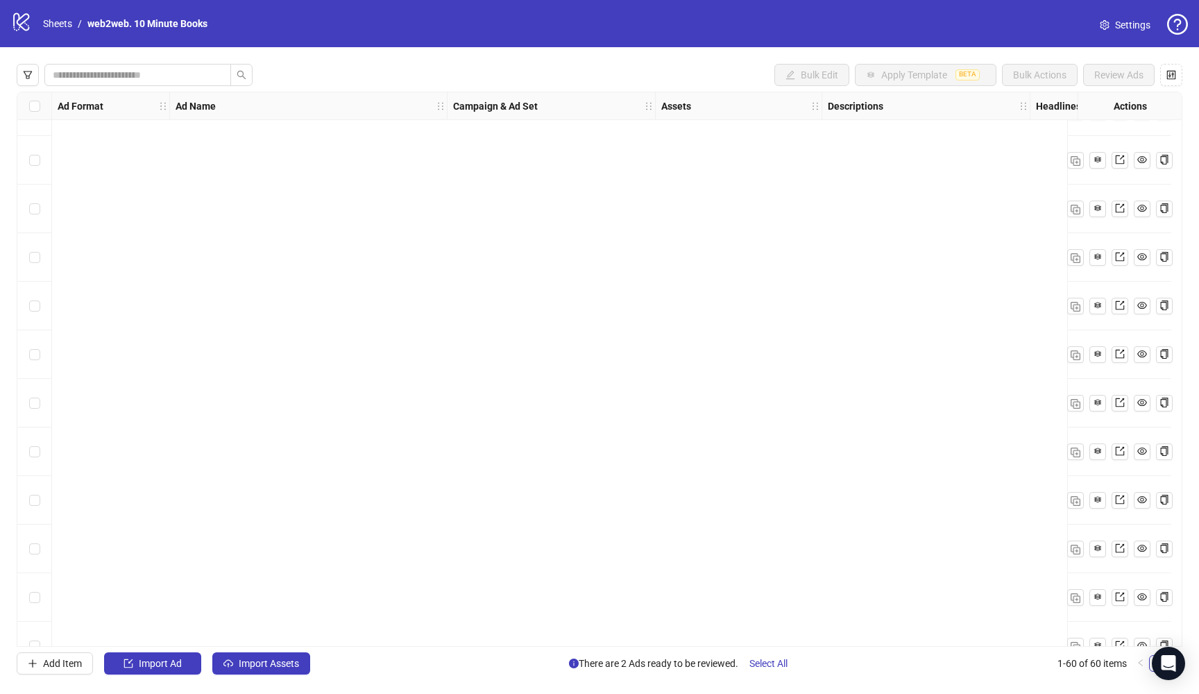
scroll to position [2394, 0]
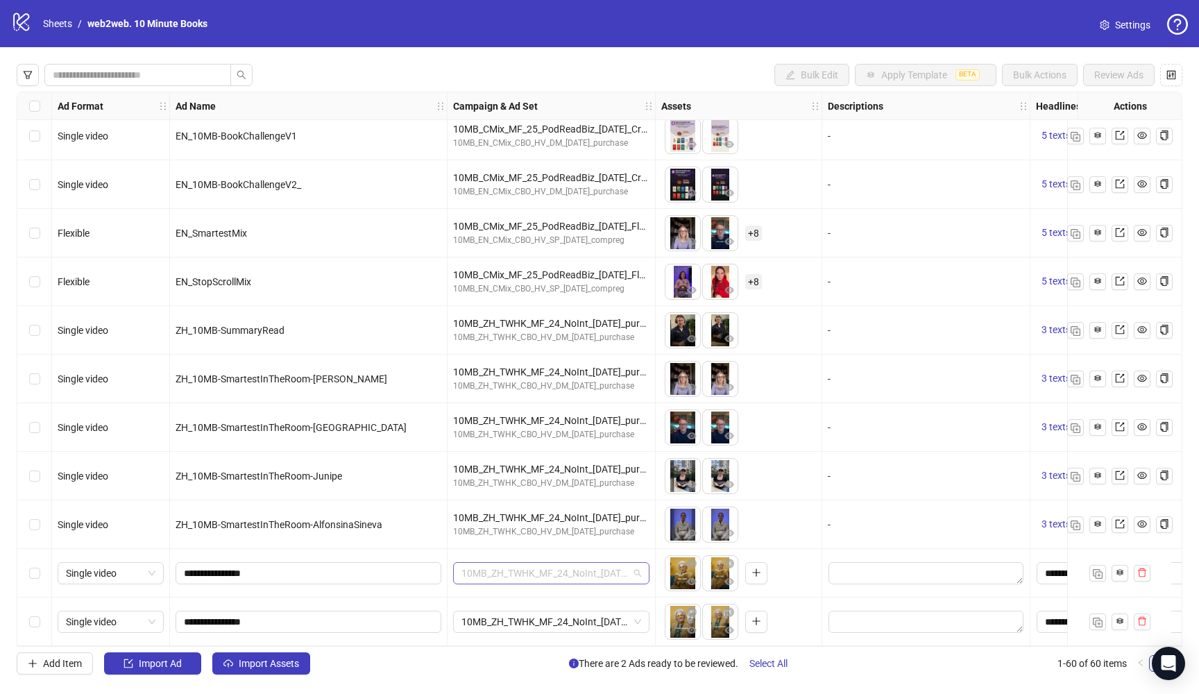
click at [580, 568] on span "10MB_ZH_TWHK_MF_24_NoInt_[DATE]_purchase" at bounding box center [552, 573] width 180 height 21
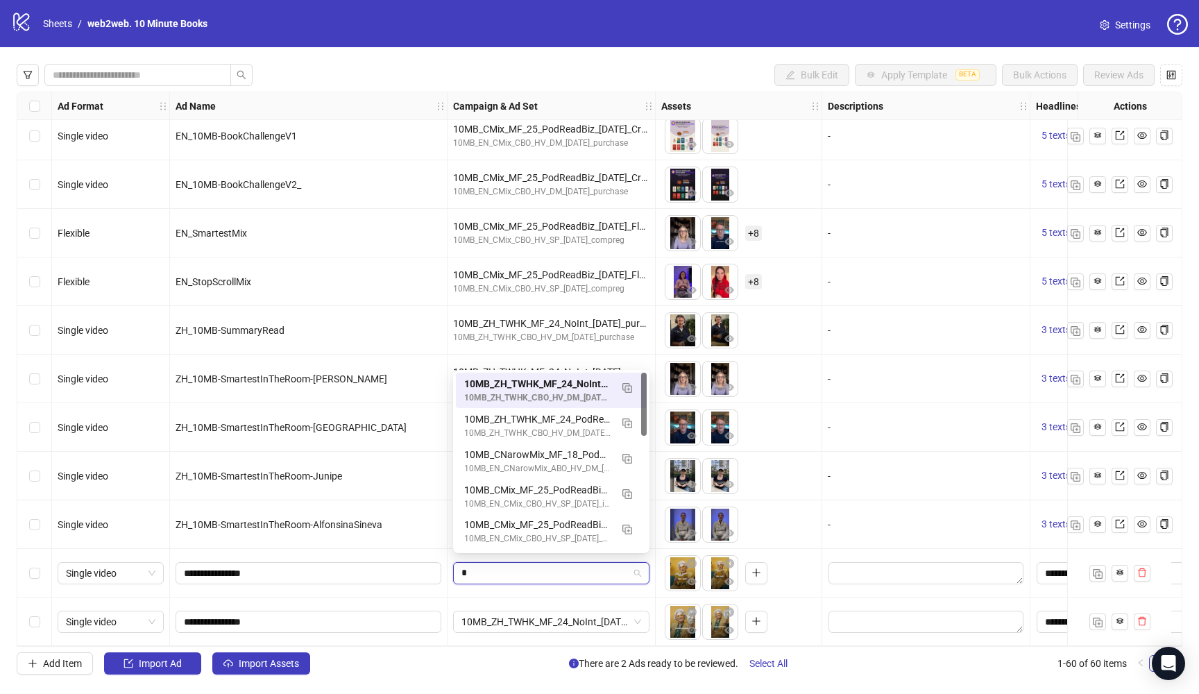
type input "**"
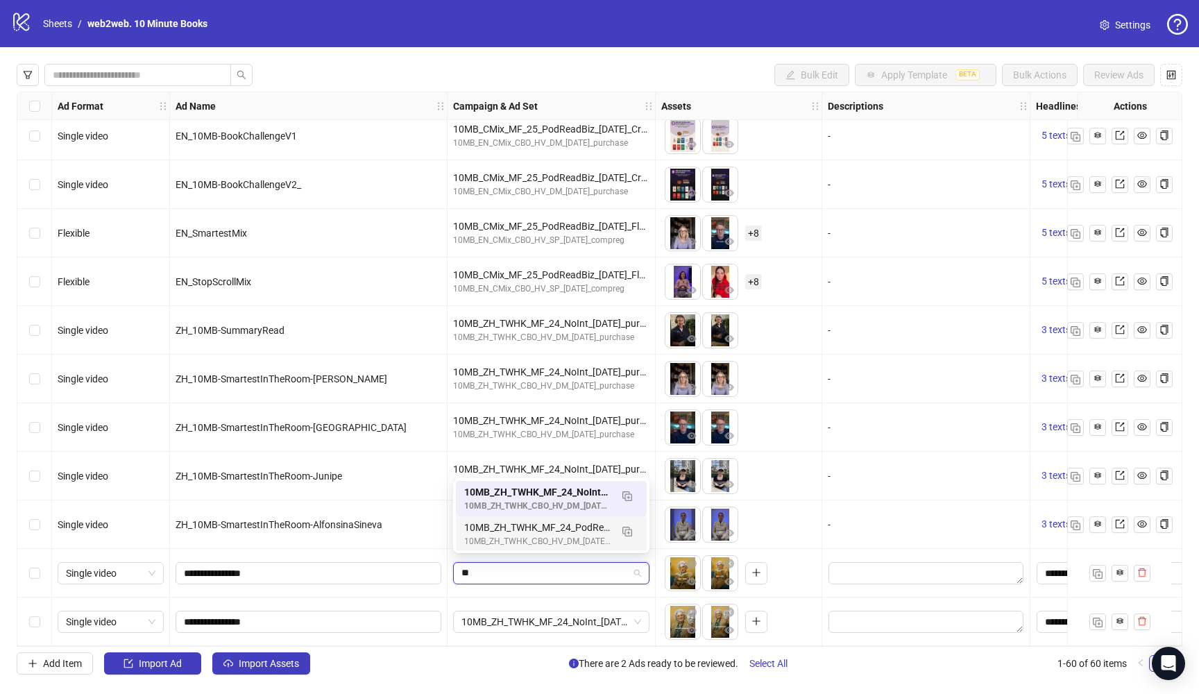
click at [557, 577] on input "**" at bounding box center [545, 573] width 167 height 21
drag, startPoint x: 462, startPoint y: 568, endPoint x: 443, endPoint y: 566, distance: 18.8
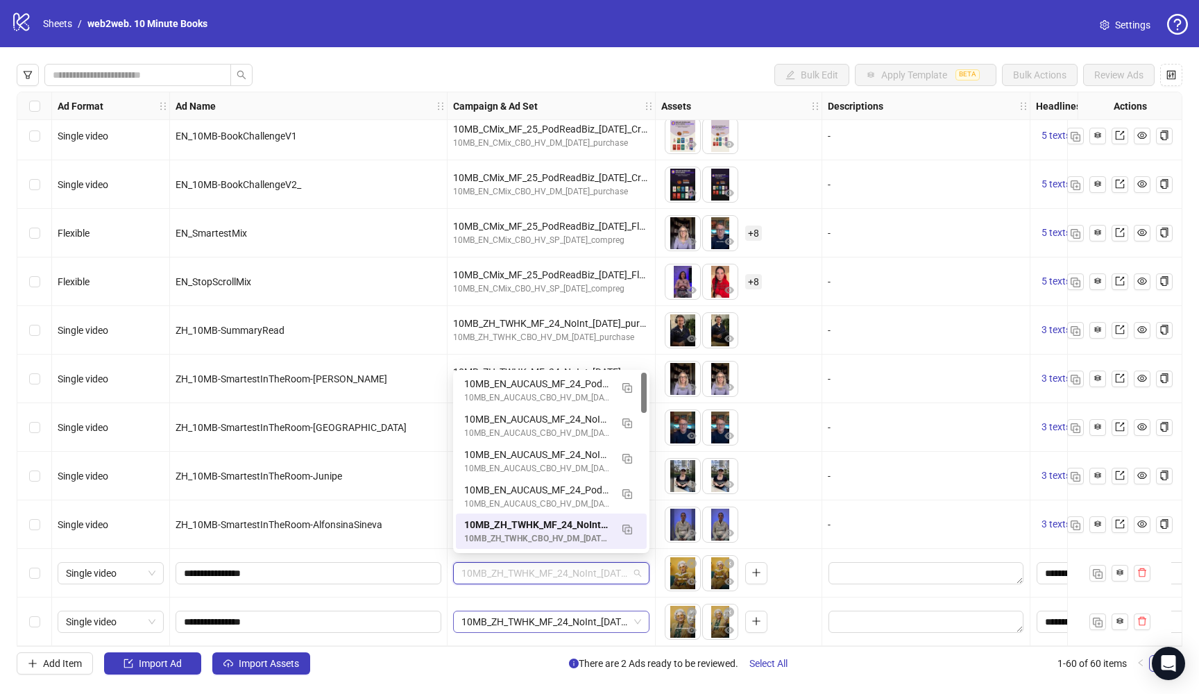
click at [543, 611] on span "10MB_ZH_TWHK_MF_24_NoInt_[DATE]_purchase" at bounding box center [552, 621] width 180 height 21
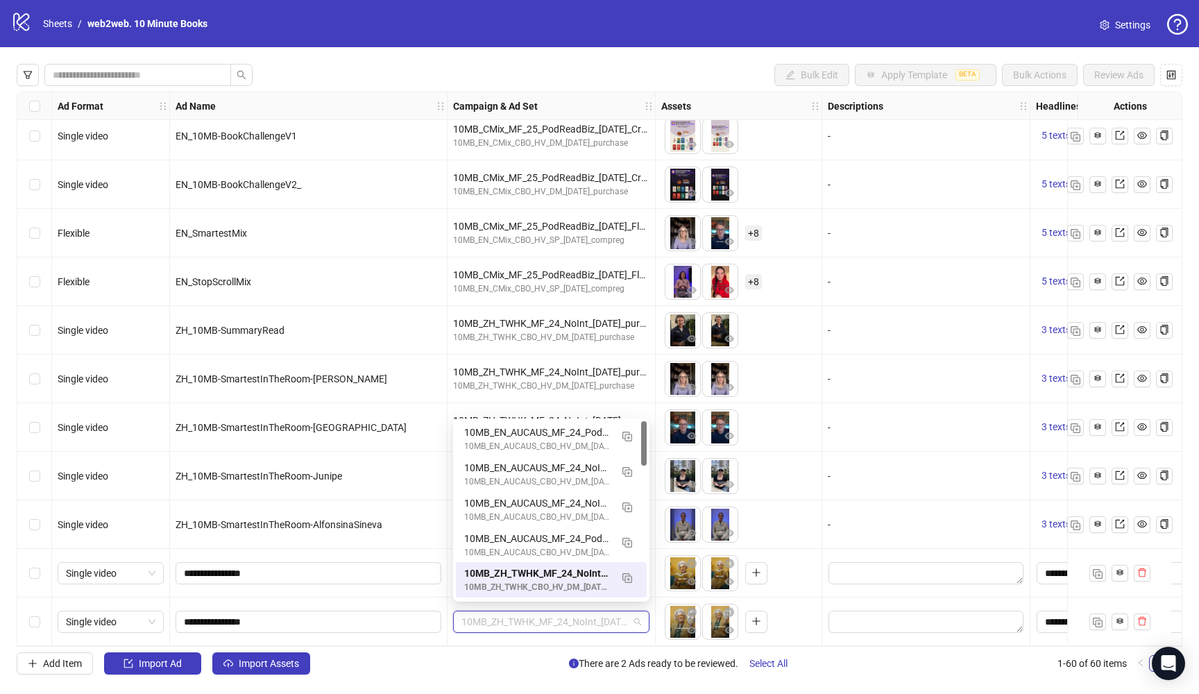
click at [550, 616] on span "10MB_ZH_TWHK_MF_24_NoInt_[DATE]_purchase" at bounding box center [552, 621] width 180 height 21
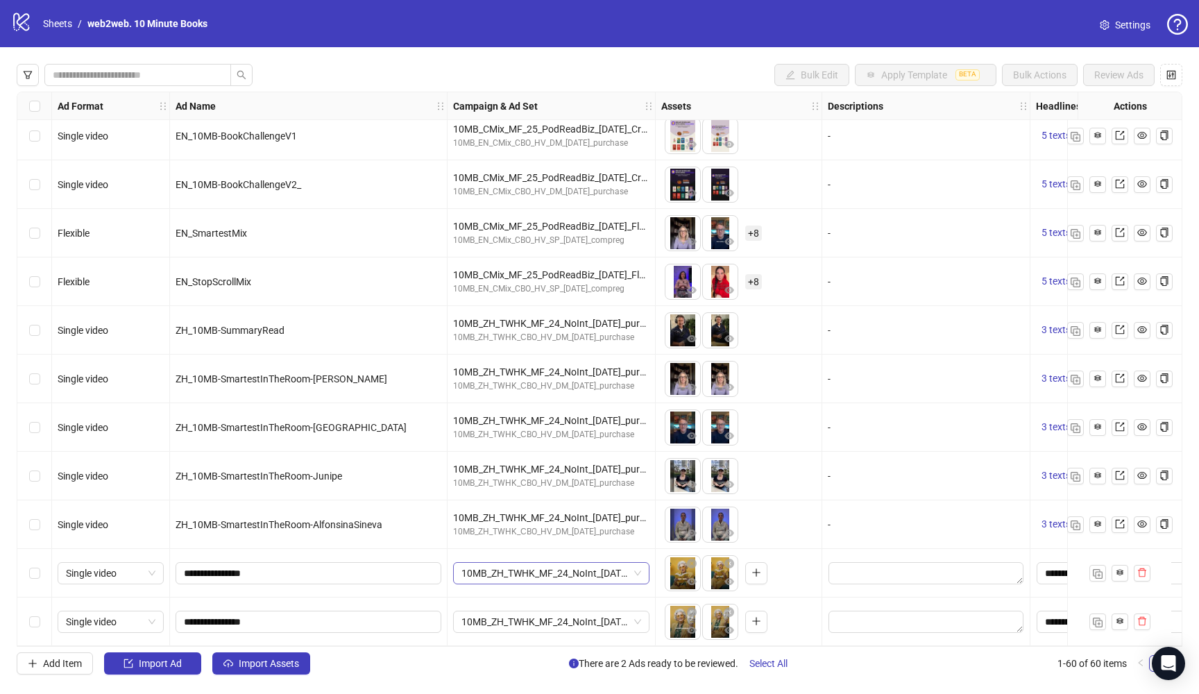
click at [591, 565] on span "10MB_ZH_TWHK_MF_24_NoInt_[DATE]_purchase" at bounding box center [552, 573] width 180 height 21
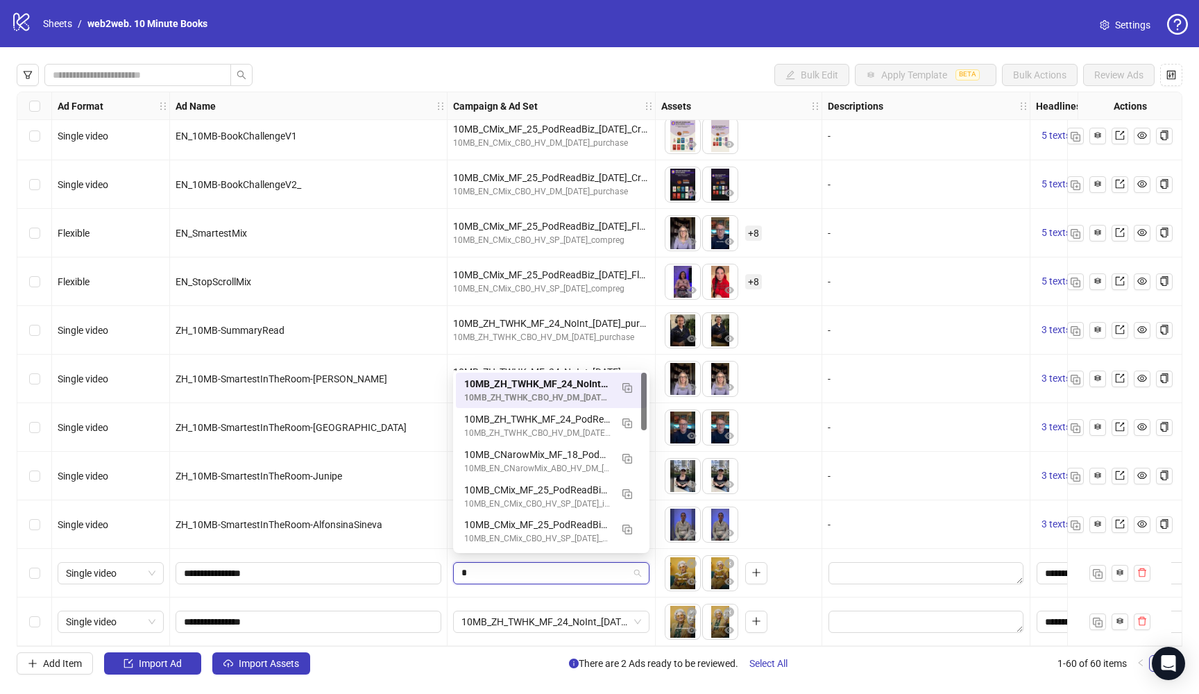
type input "**"
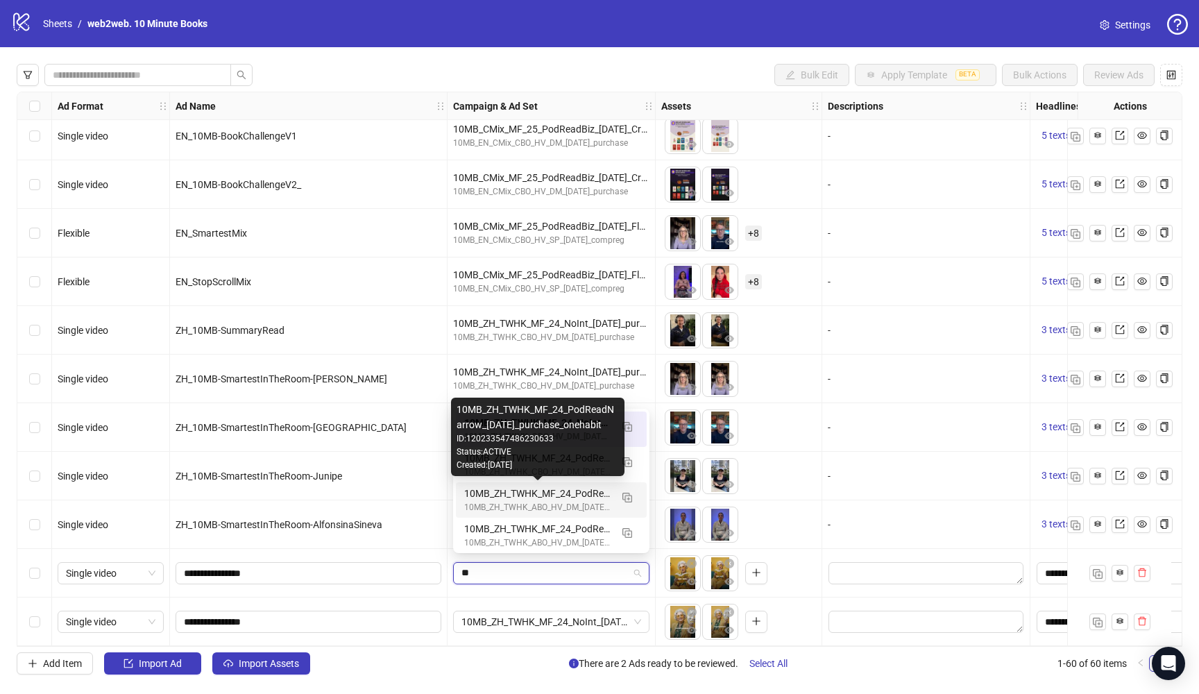
click at [545, 493] on div "10MB_ZH_TWHK_MF_24_PodReadNarrow_04.10.2025_purchase_onehabit" at bounding box center [537, 493] width 146 height 15
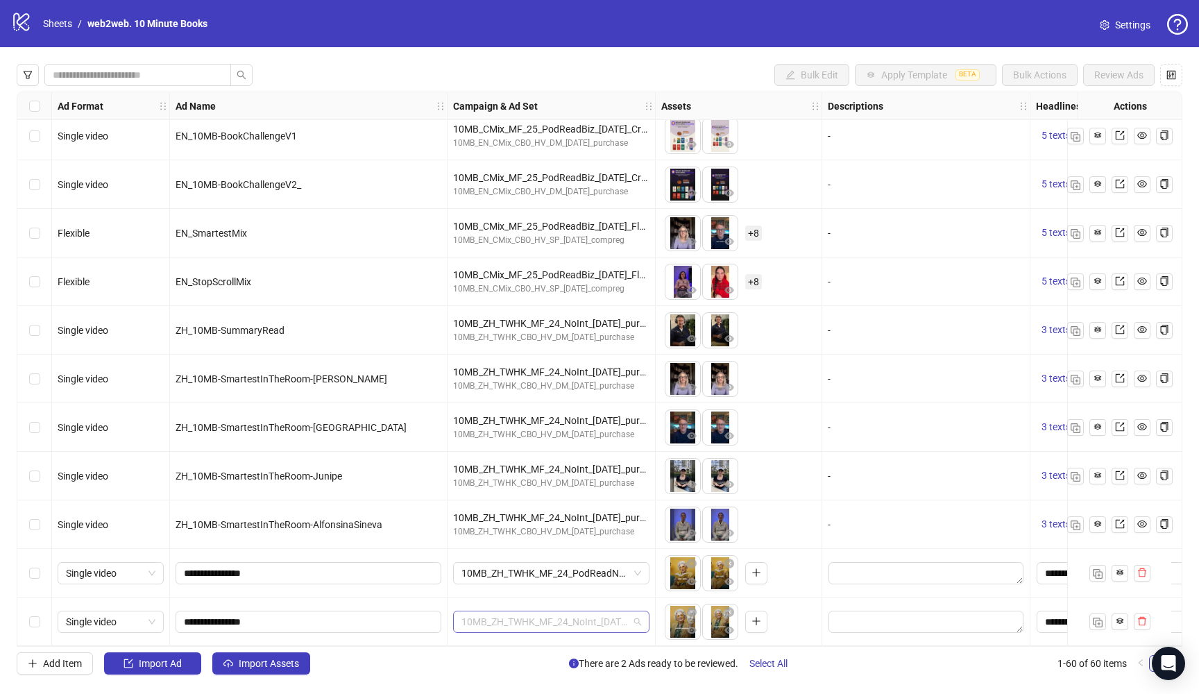
click at [568, 620] on span "10MB_ZH_TWHK_MF_24_NoInt_[DATE]_purchase" at bounding box center [552, 621] width 180 height 21
type input "***"
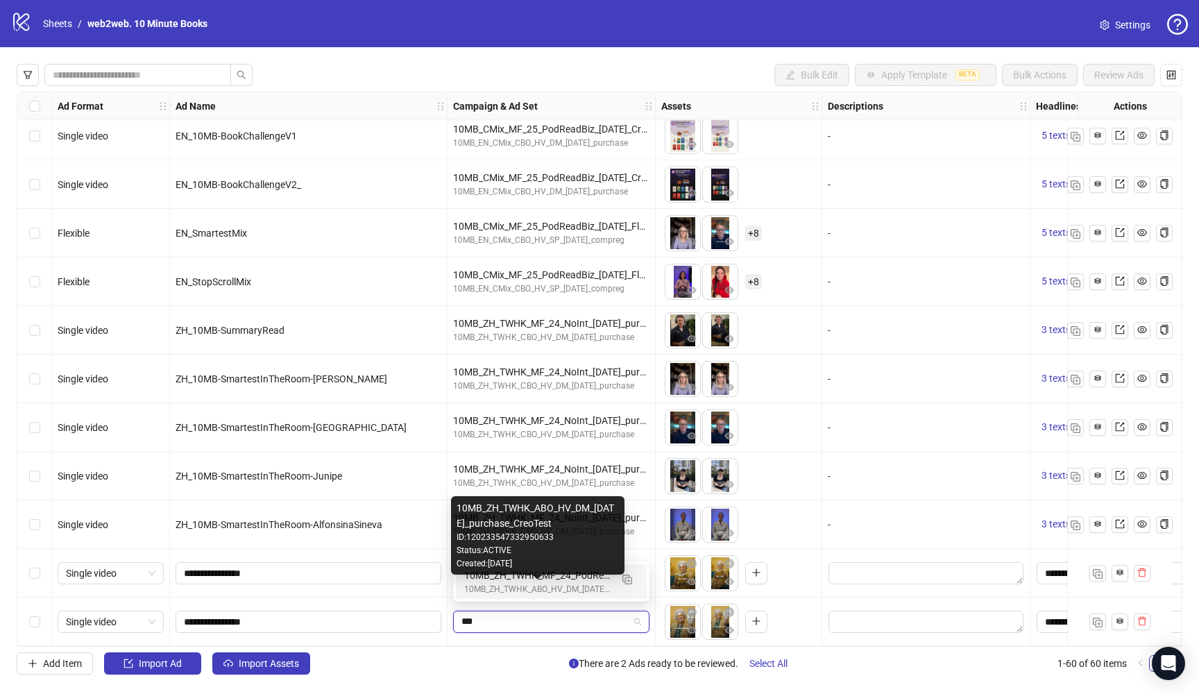
click at [580, 586] on div "10MB_ZH_TWHK_ABO_HV_DM_04.10.2025_purchase_CreoTest" at bounding box center [537, 589] width 146 height 13
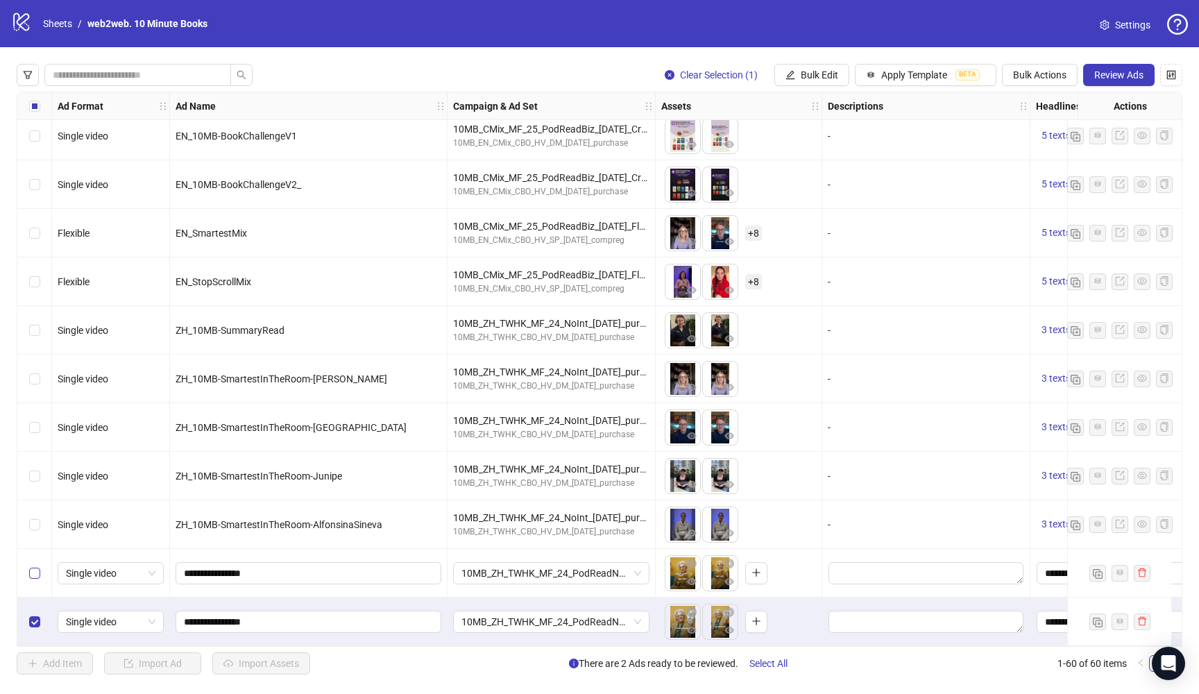
click at [38, 568] on span "Select row 59" at bounding box center [34, 573] width 11 height 11
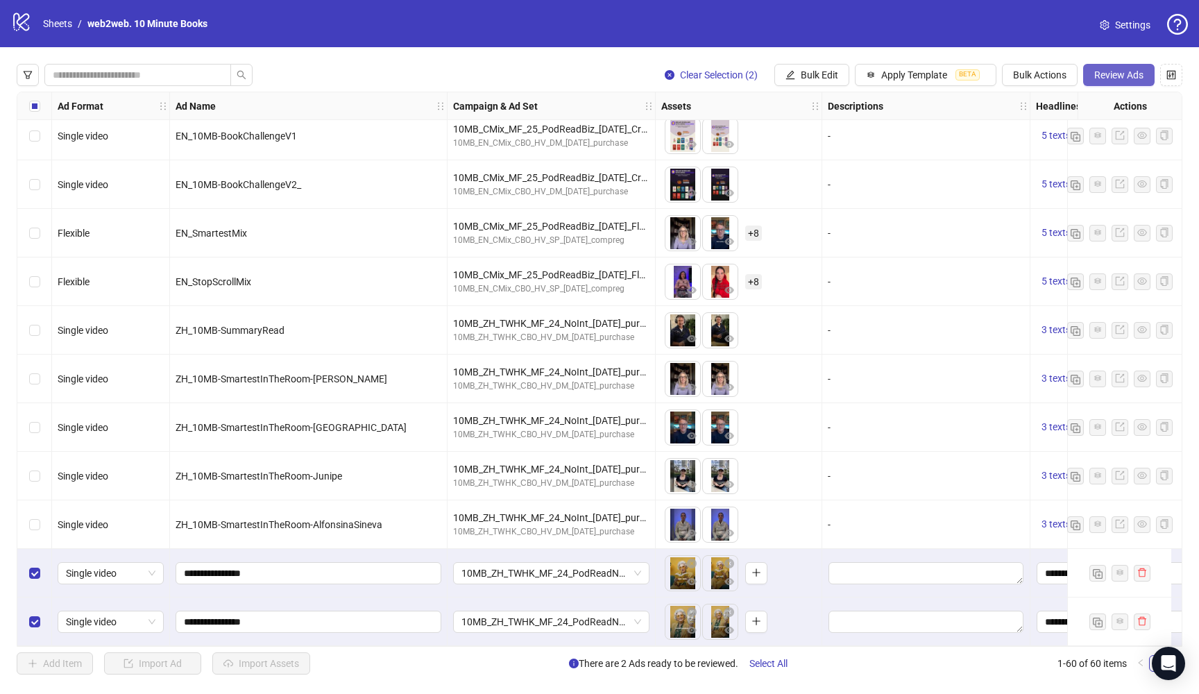
click at [1120, 73] on span "Review Ads" at bounding box center [1119, 74] width 49 height 11
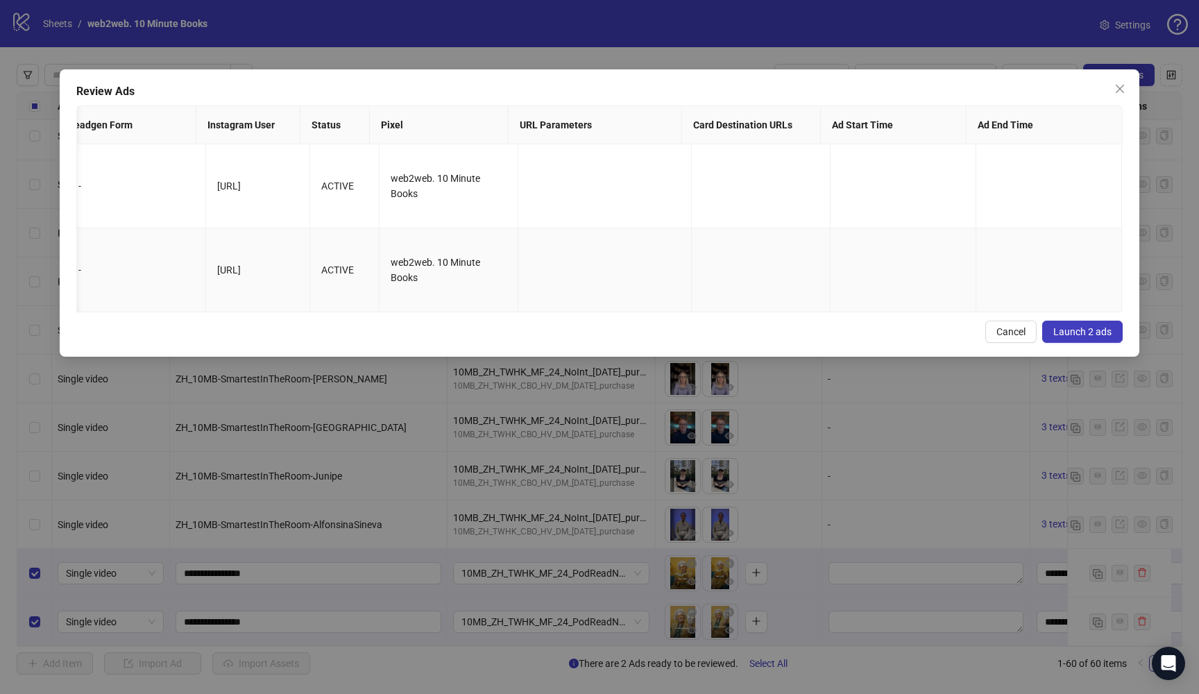
scroll to position [0, 0]
click at [1065, 337] on span "Launch 2 ads" at bounding box center [1083, 331] width 58 height 11
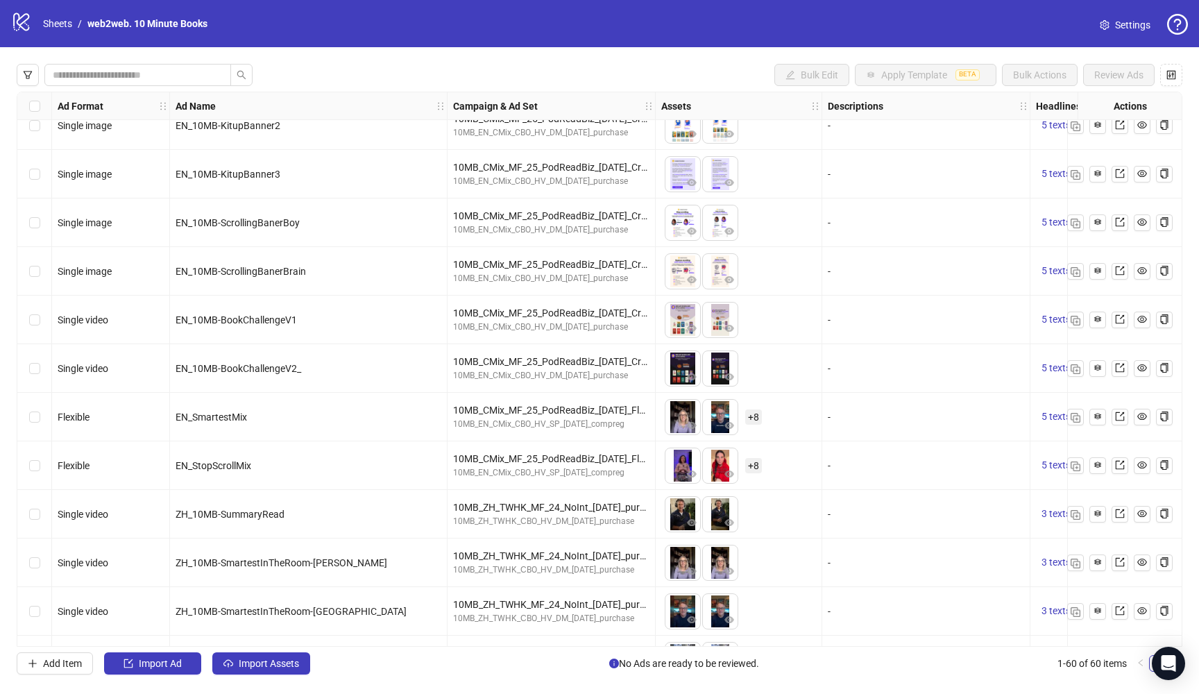
scroll to position [2394, 0]
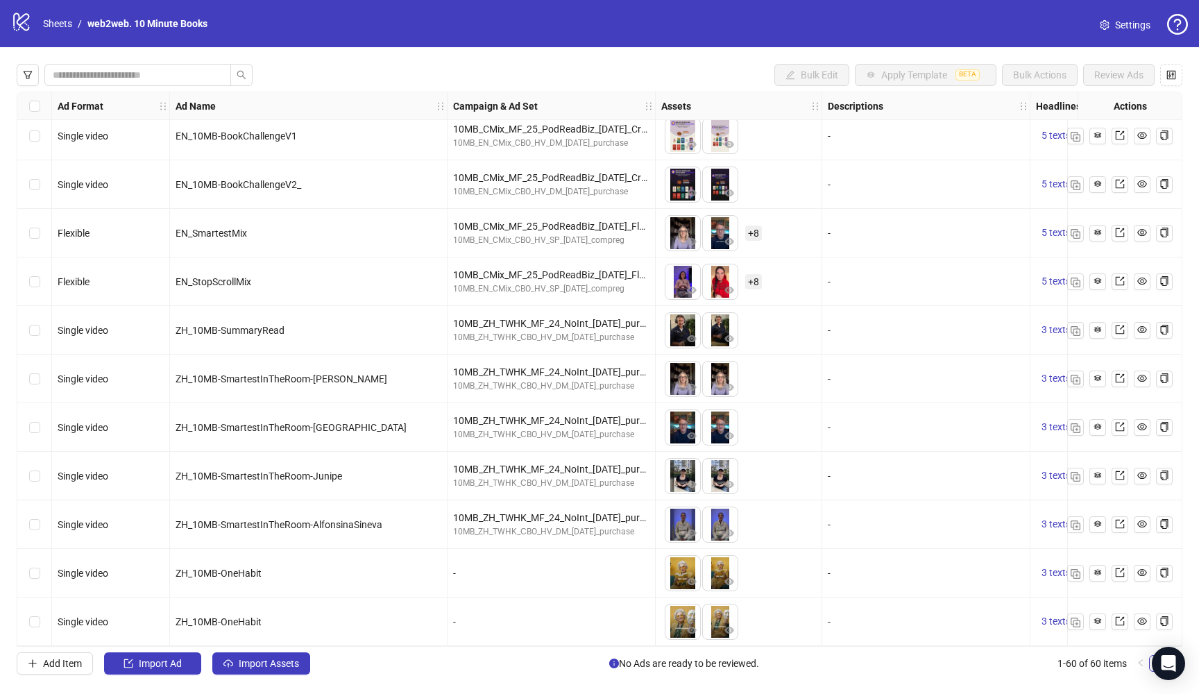
click at [504, 566] on div "-" at bounding box center [551, 573] width 196 height 15
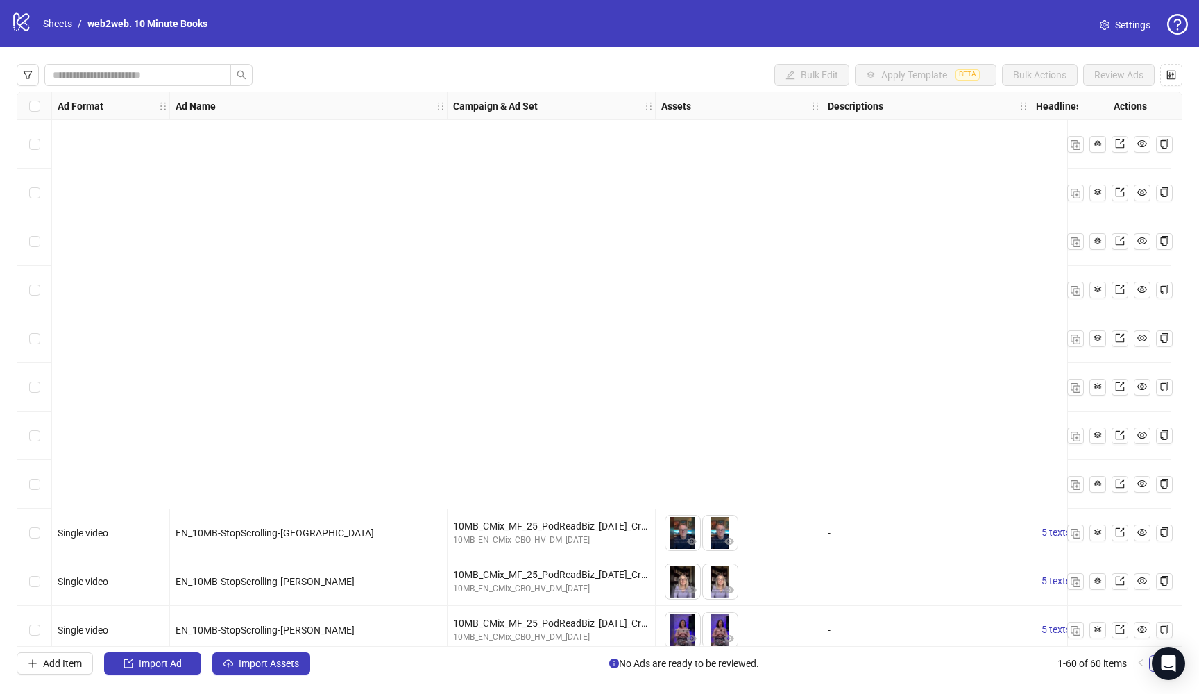
scroll to position [2394, 0]
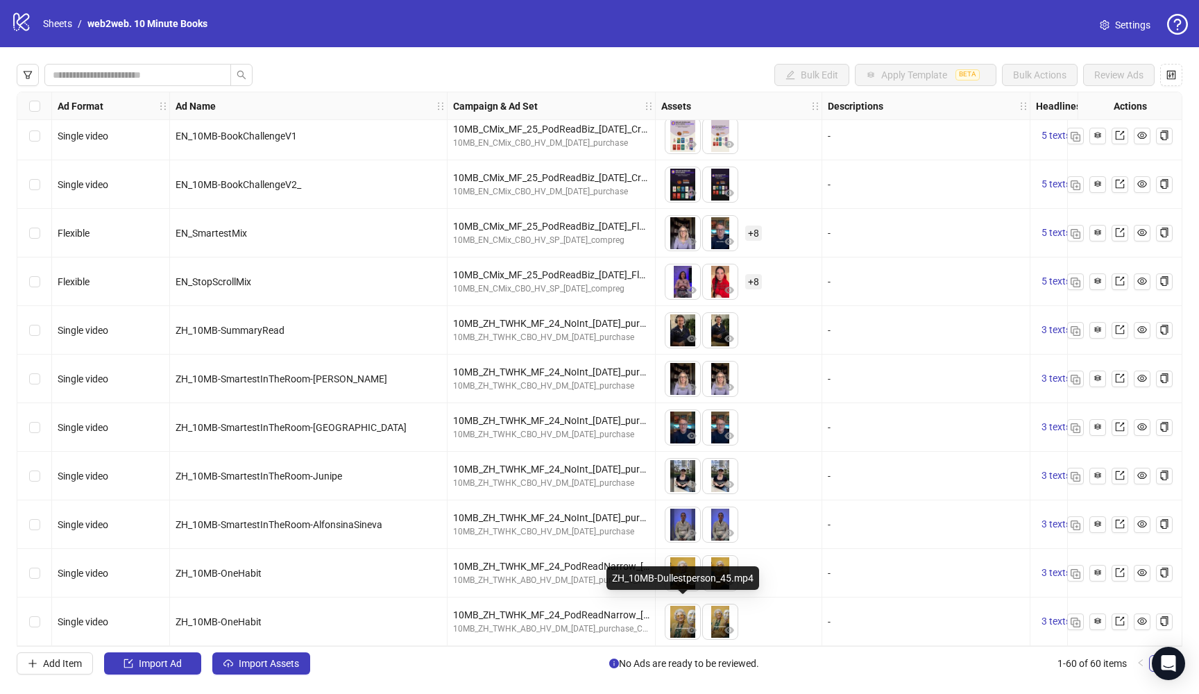
click at [683, 608] on img at bounding box center [683, 622] width 35 height 35
drag, startPoint x: 734, startPoint y: 577, endPoint x: 613, endPoint y: 567, distance: 121.2
click at [613, 567] on body "logo/logo-mobile Sheets / web2web. 10 Minute Books Settings Bulk Edit Apply Tem…" at bounding box center [599, 347] width 1199 height 694
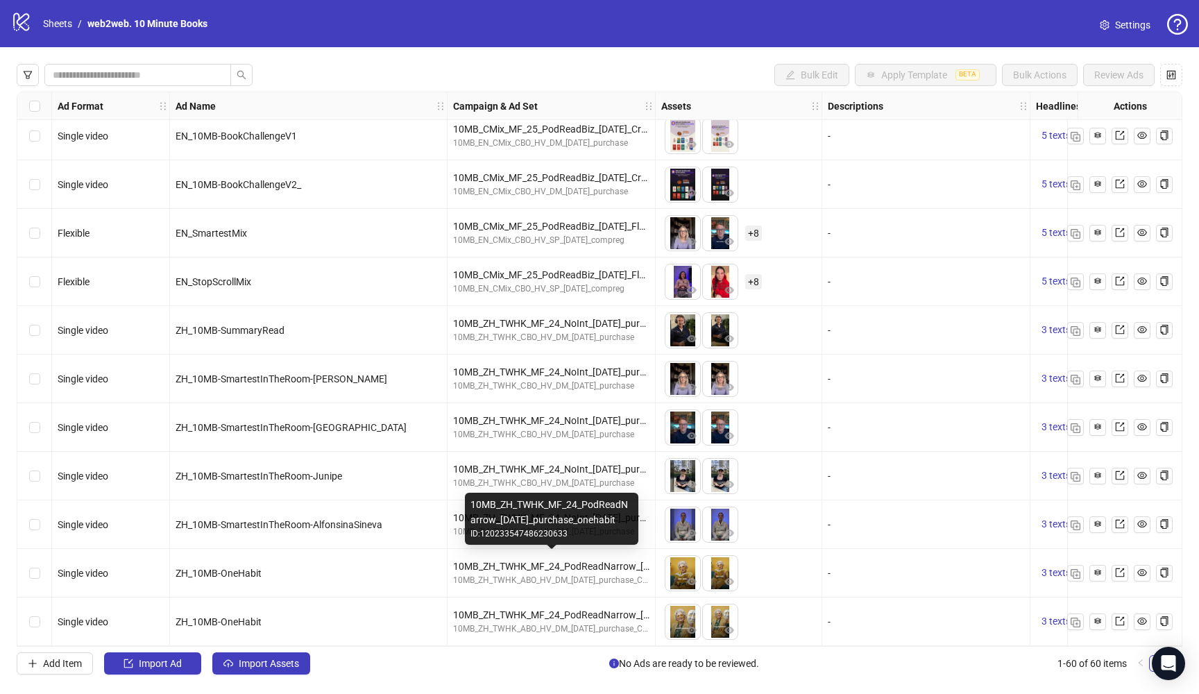
drag, startPoint x: 613, startPoint y: 567, endPoint x: 639, endPoint y: 582, distance: 29.5
click at [614, 567] on div "10MB_ZH_TWHK_MF_24_PodReadNarrow_04.10.2025_purchase_onehabit" at bounding box center [551, 566] width 196 height 15
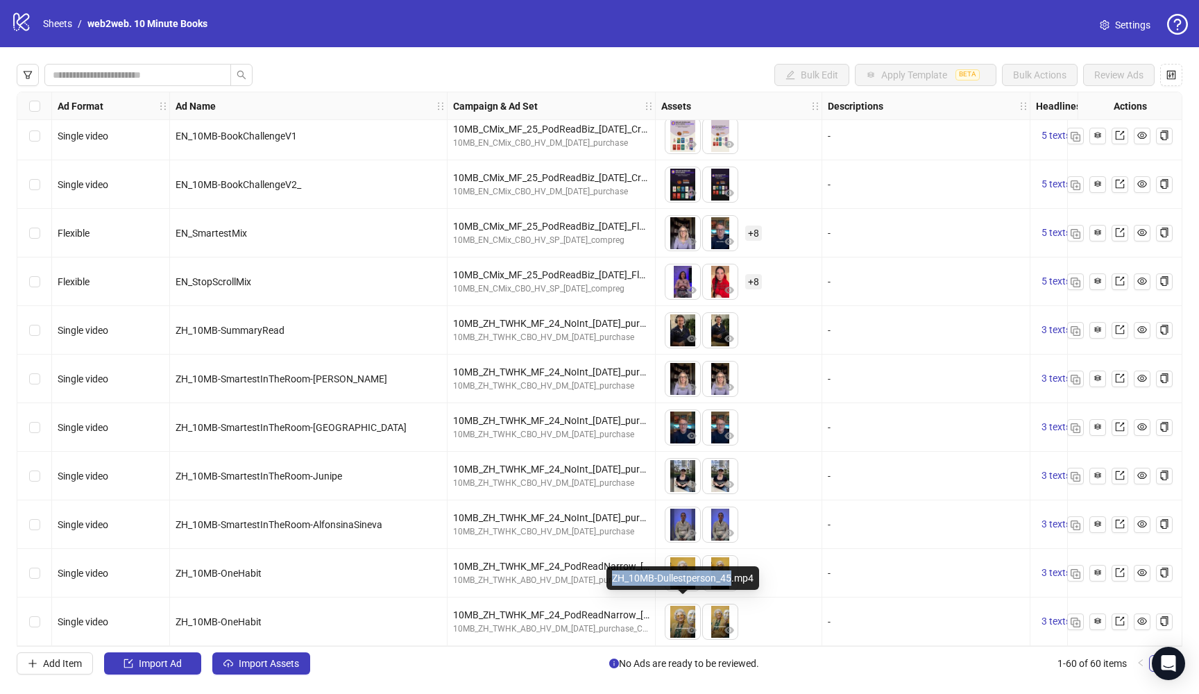
drag, startPoint x: 732, startPoint y: 578, endPoint x: 608, endPoint y: 577, distance: 123.5
click at [608, 577] on div "ZH_10MB-Dullestperson_45.mp4" at bounding box center [683, 578] width 153 height 24
copy div "ZH_10MB-Dullestperson_45"
